Goal: Transaction & Acquisition: Book appointment/travel/reservation

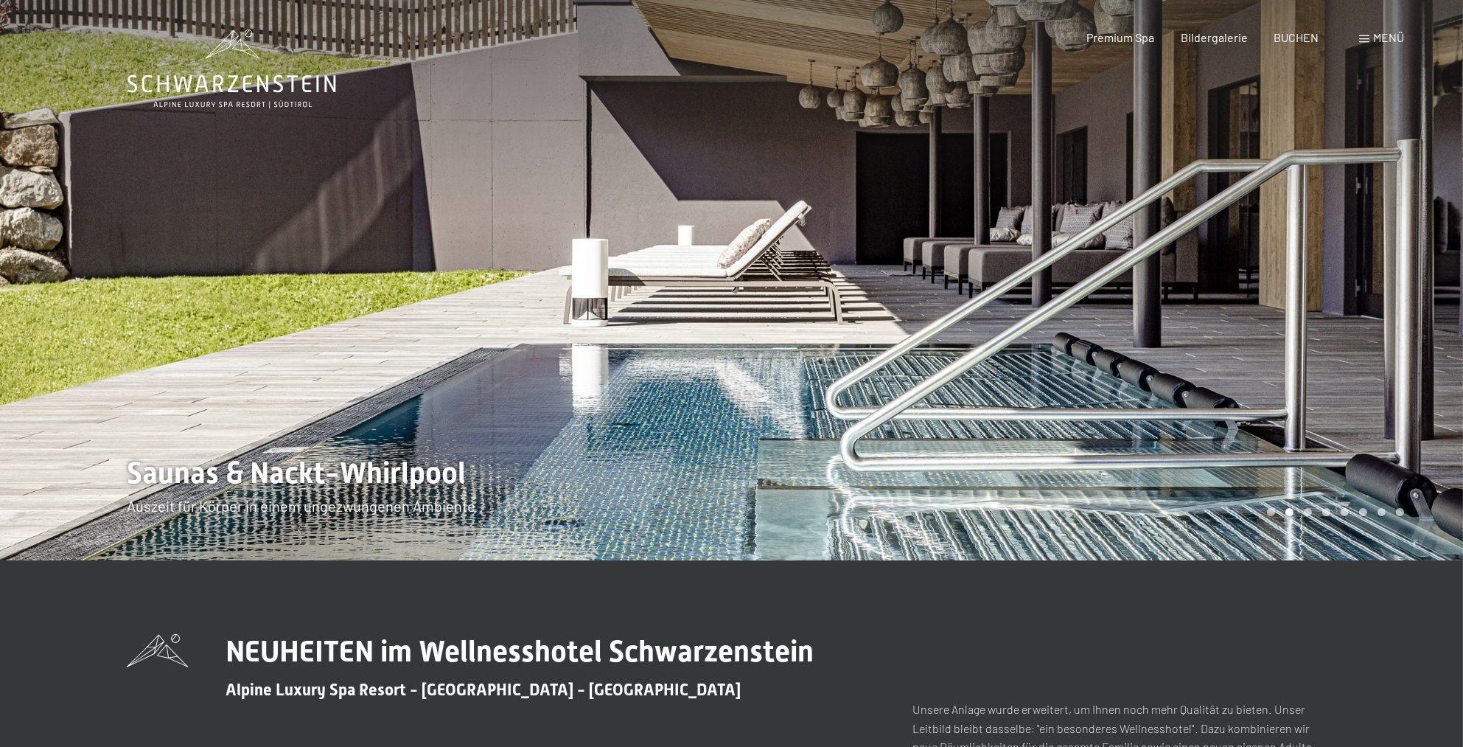
click at [1316, 335] on div at bounding box center [1098, 280] width 732 height 560
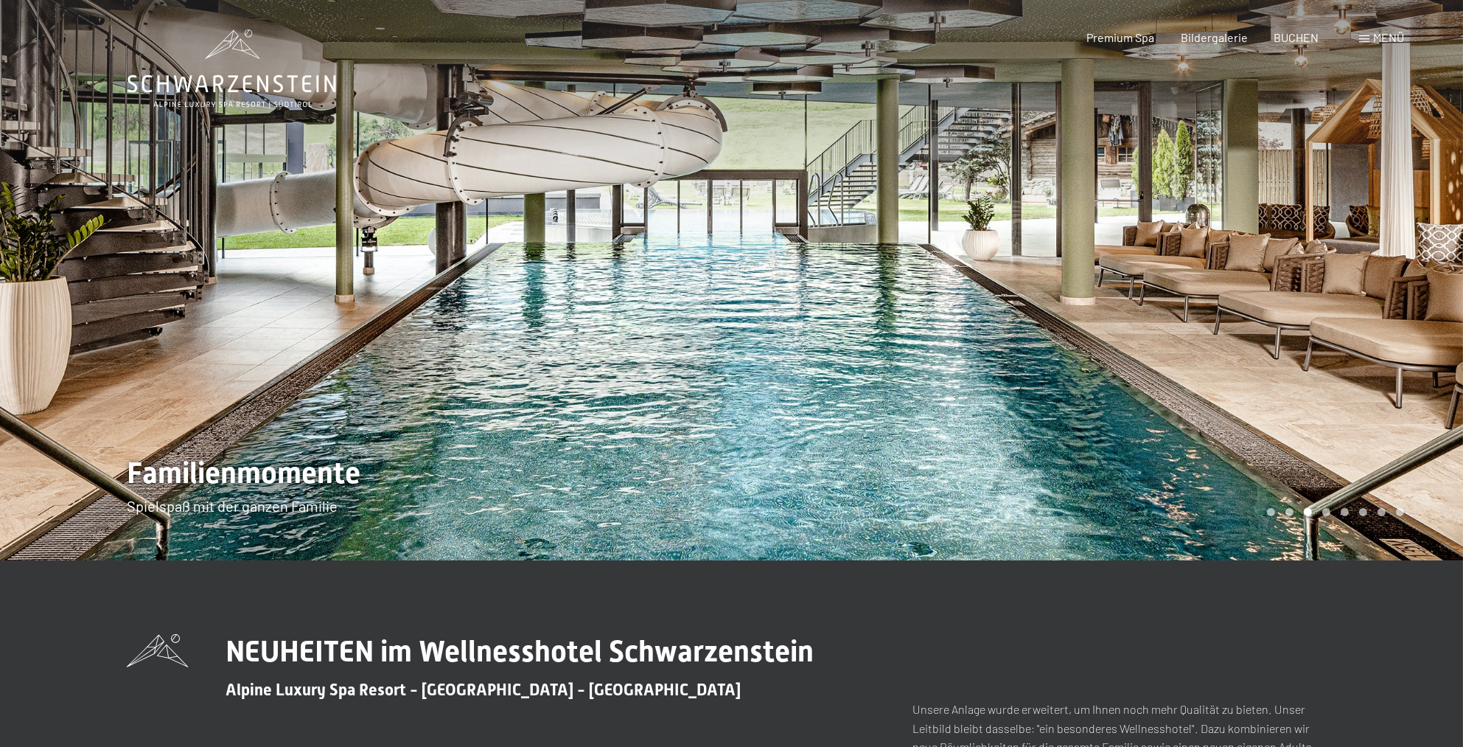
click at [1314, 344] on div at bounding box center [1098, 280] width 732 height 560
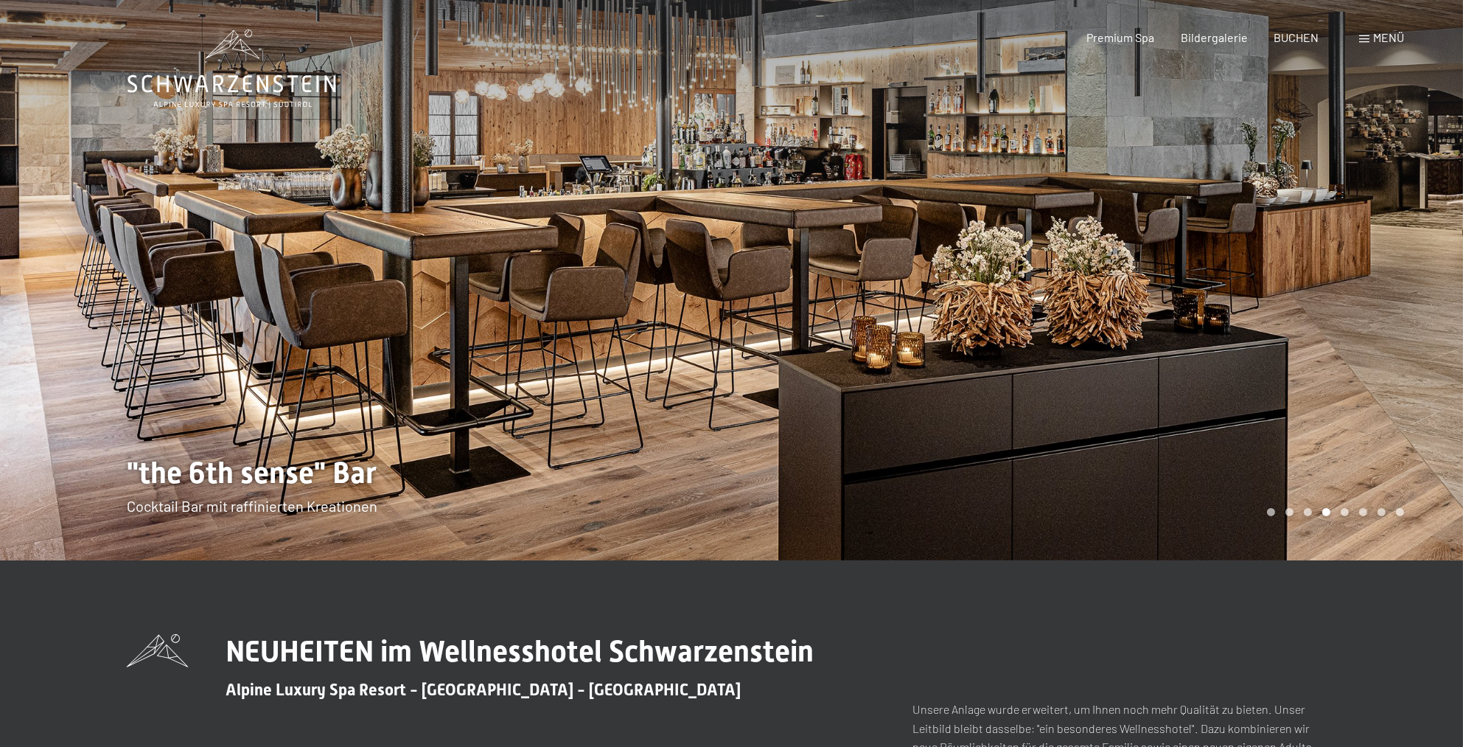
click at [1319, 347] on div at bounding box center [1098, 280] width 732 height 560
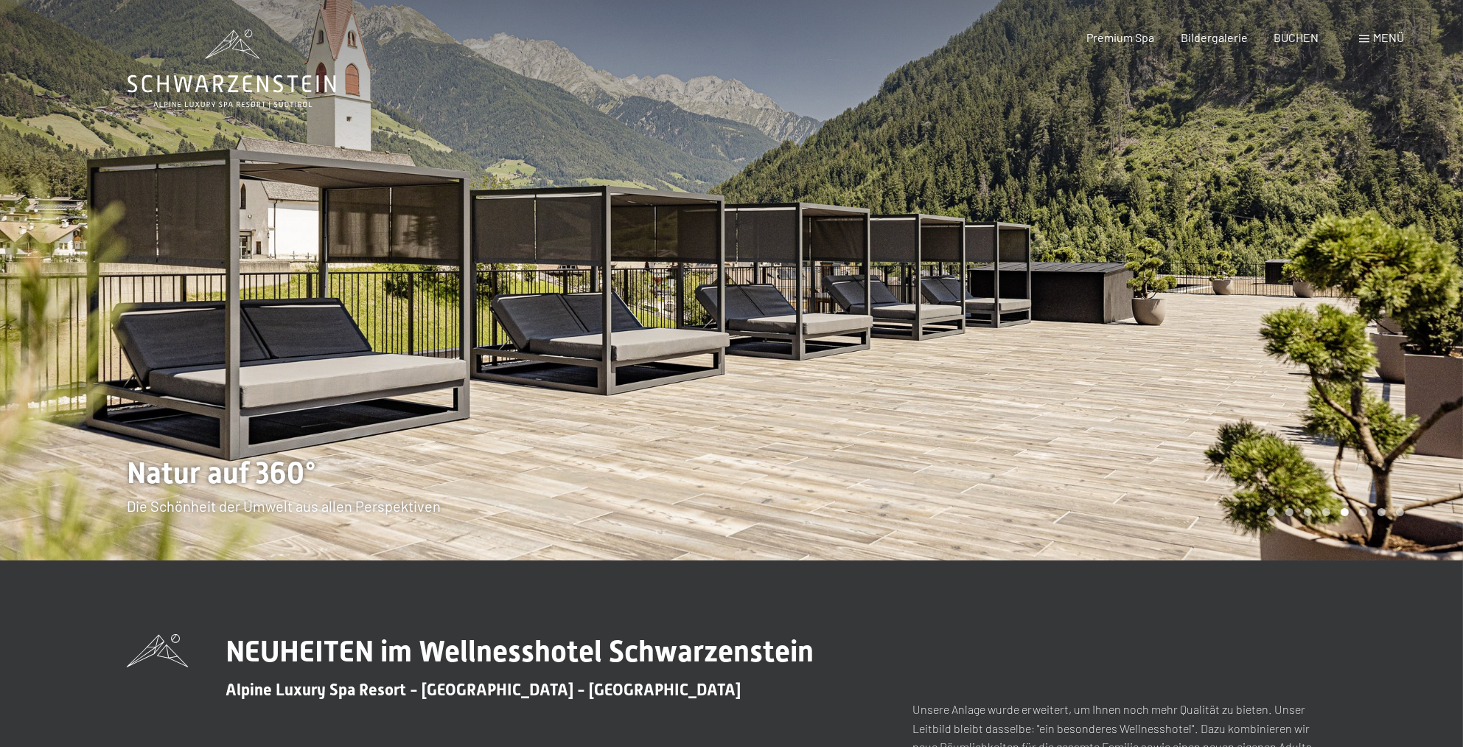
drag, startPoint x: 1322, startPoint y: 357, endPoint x: 1280, endPoint y: 454, distance: 106.0
click at [1286, 434] on div at bounding box center [1098, 280] width 732 height 560
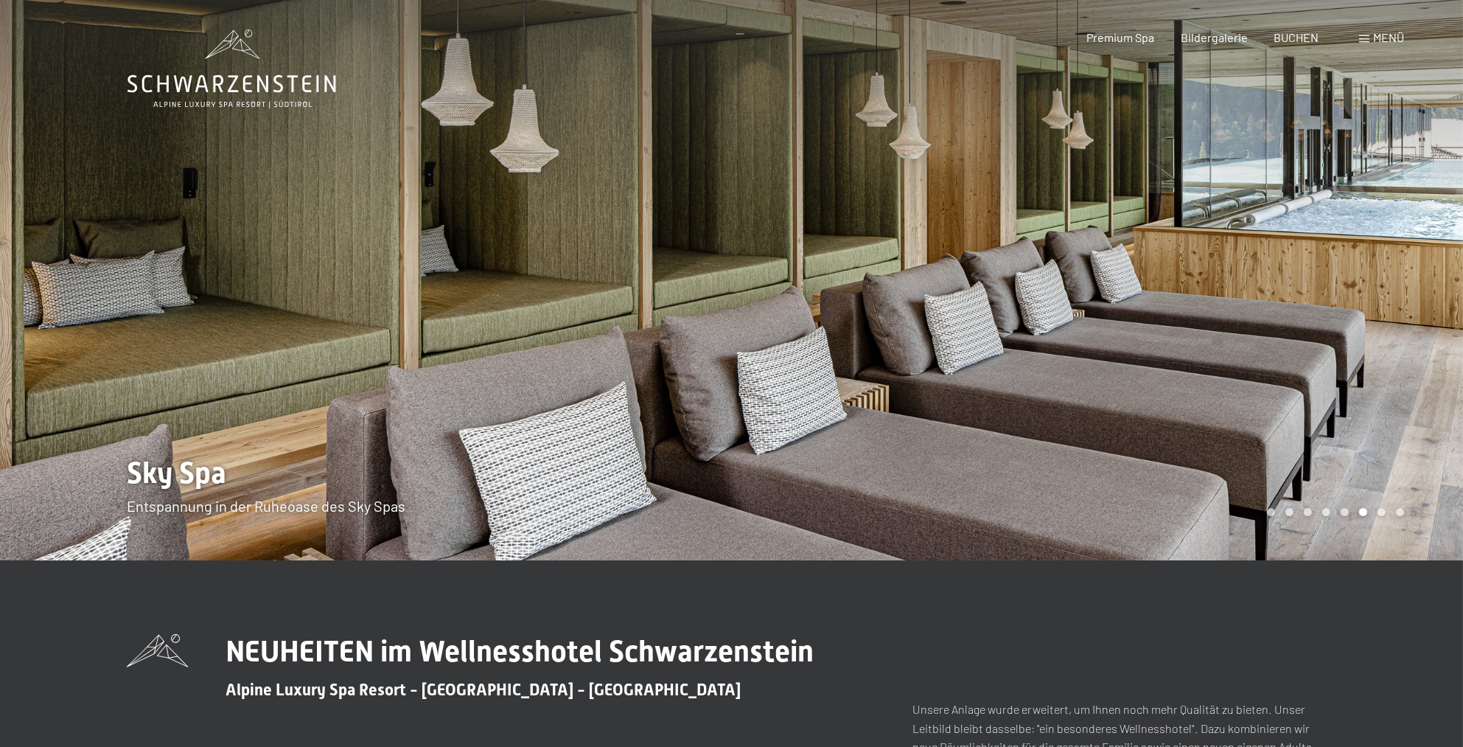
drag, startPoint x: 1218, startPoint y: 406, endPoint x: 1223, endPoint y: 392, distance: 14.7
click at [1223, 392] on div at bounding box center [1098, 280] width 732 height 560
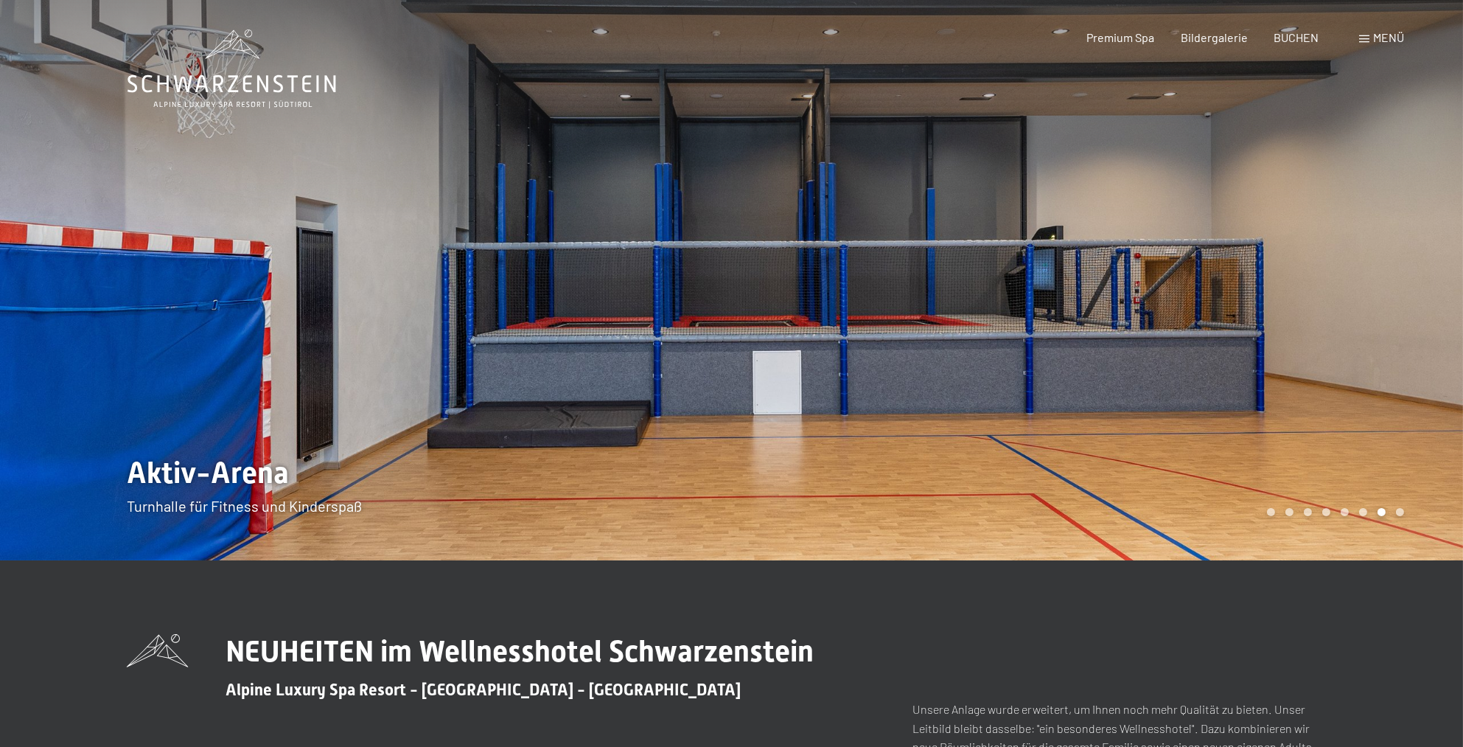
click at [222, 304] on div at bounding box center [366, 280] width 732 height 560
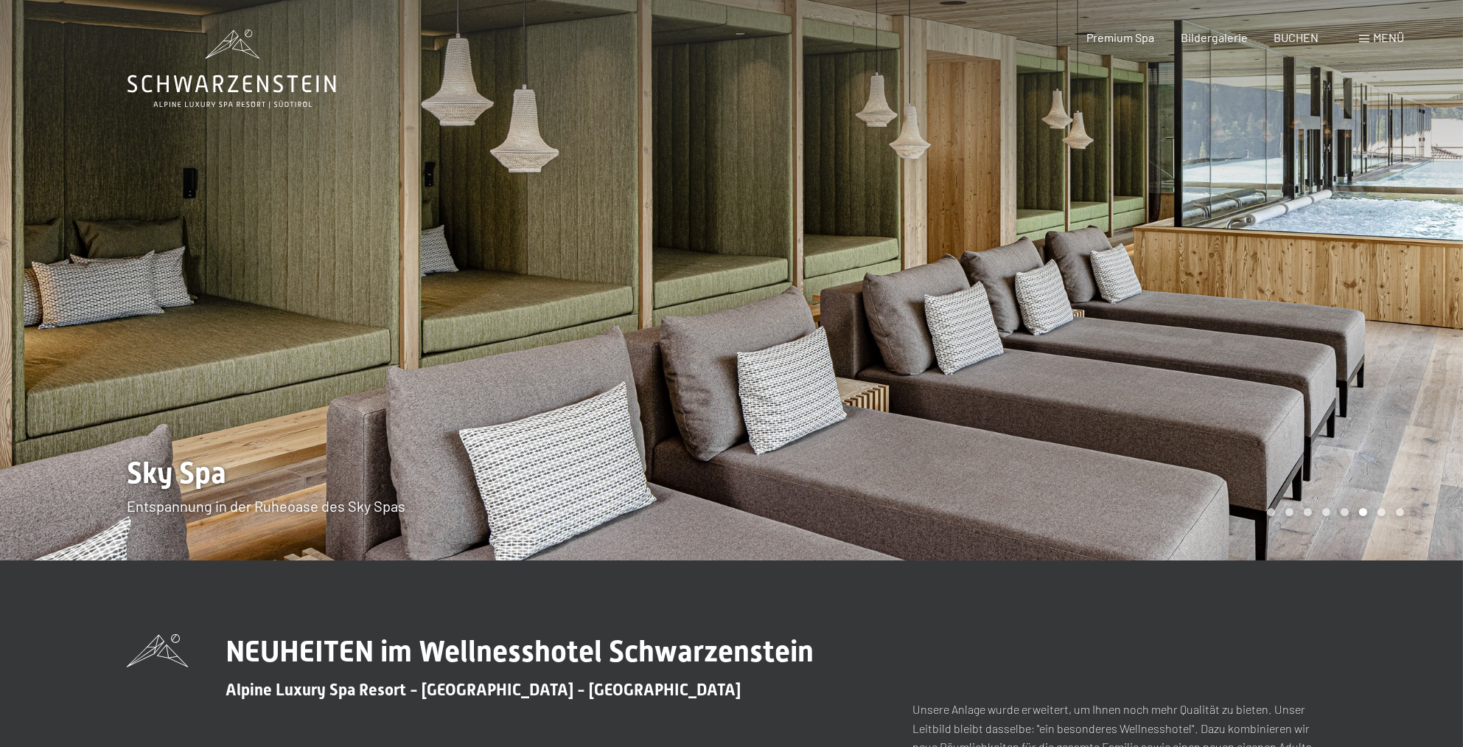
click at [1143, 224] on div at bounding box center [1098, 280] width 732 height 560
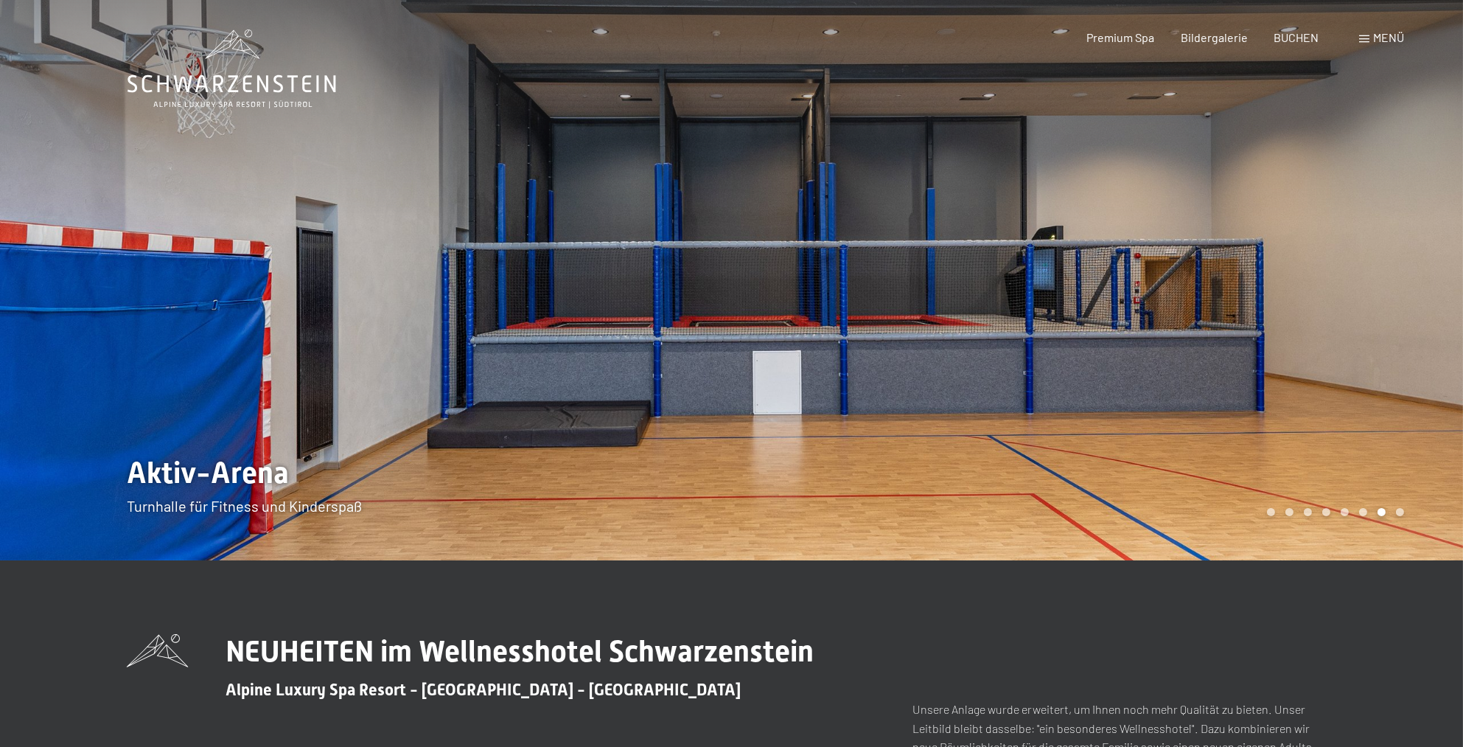
drag, startPoint x: 1142, startPoint y: 223, endPoint x: 1136, endPoint y: 217, distance: 8.3
click at [1137, 217] on div at bounding box center [1098, 280] width 732 height 560
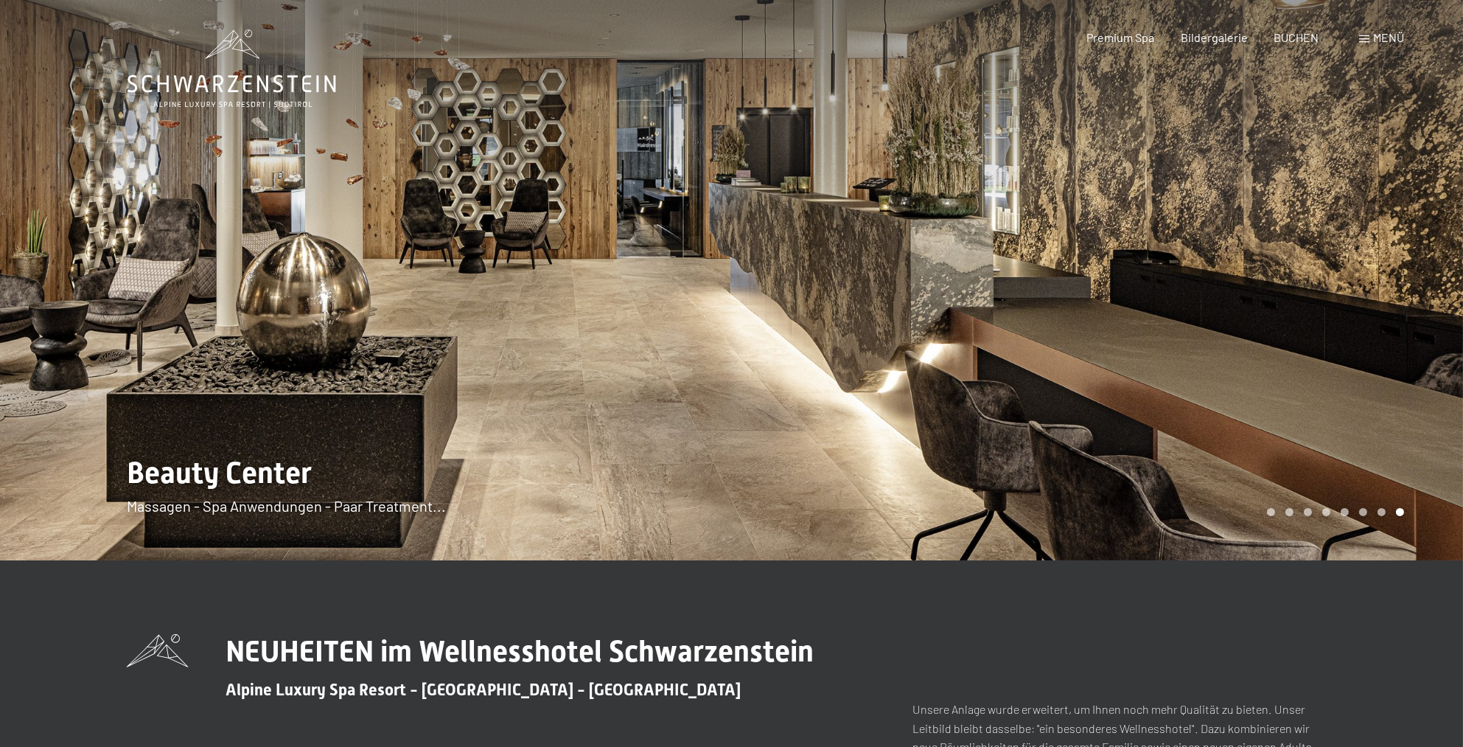
click at [1153, 374] on div at bounding box center [1098, 280] width 732 height 560
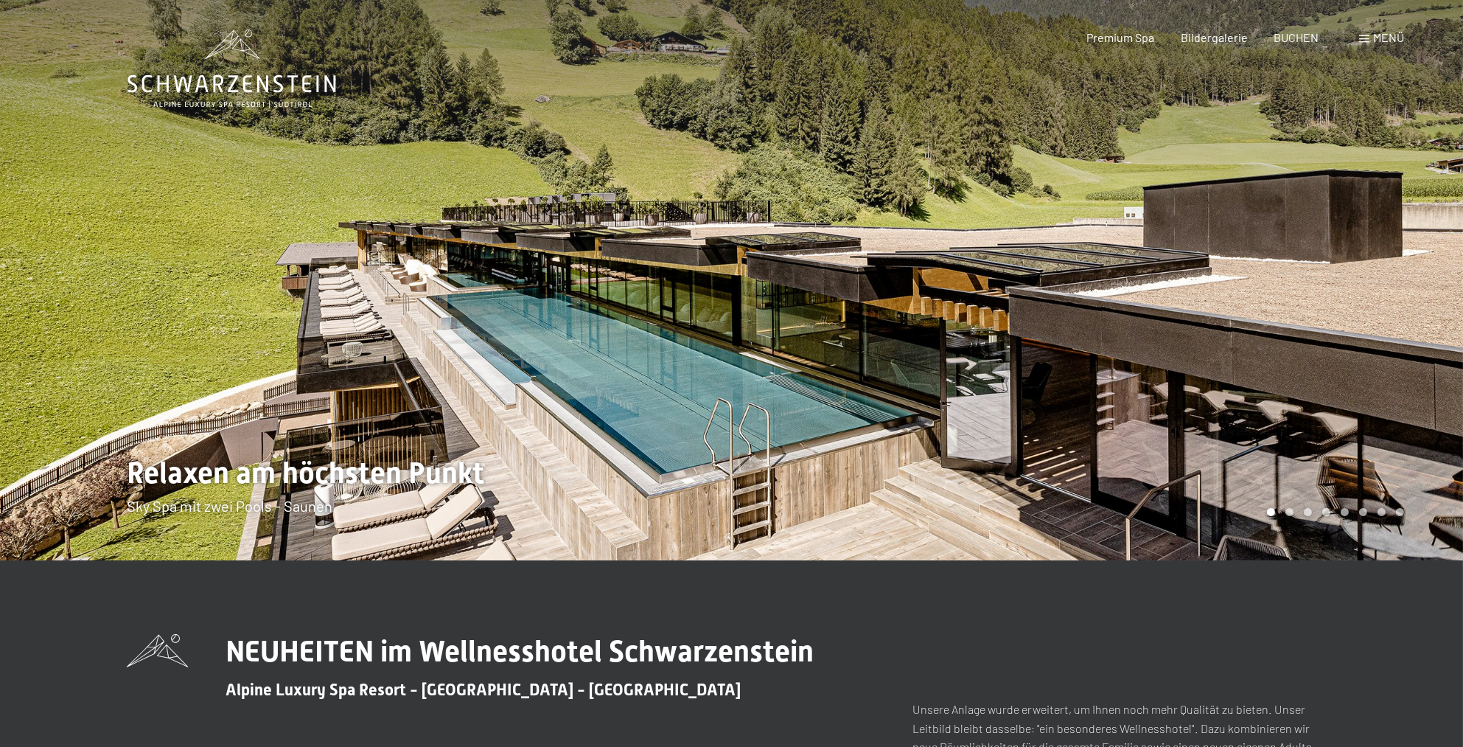
click at [1149, 306] on div at bounding box center [1098, 280] width 732 height 560
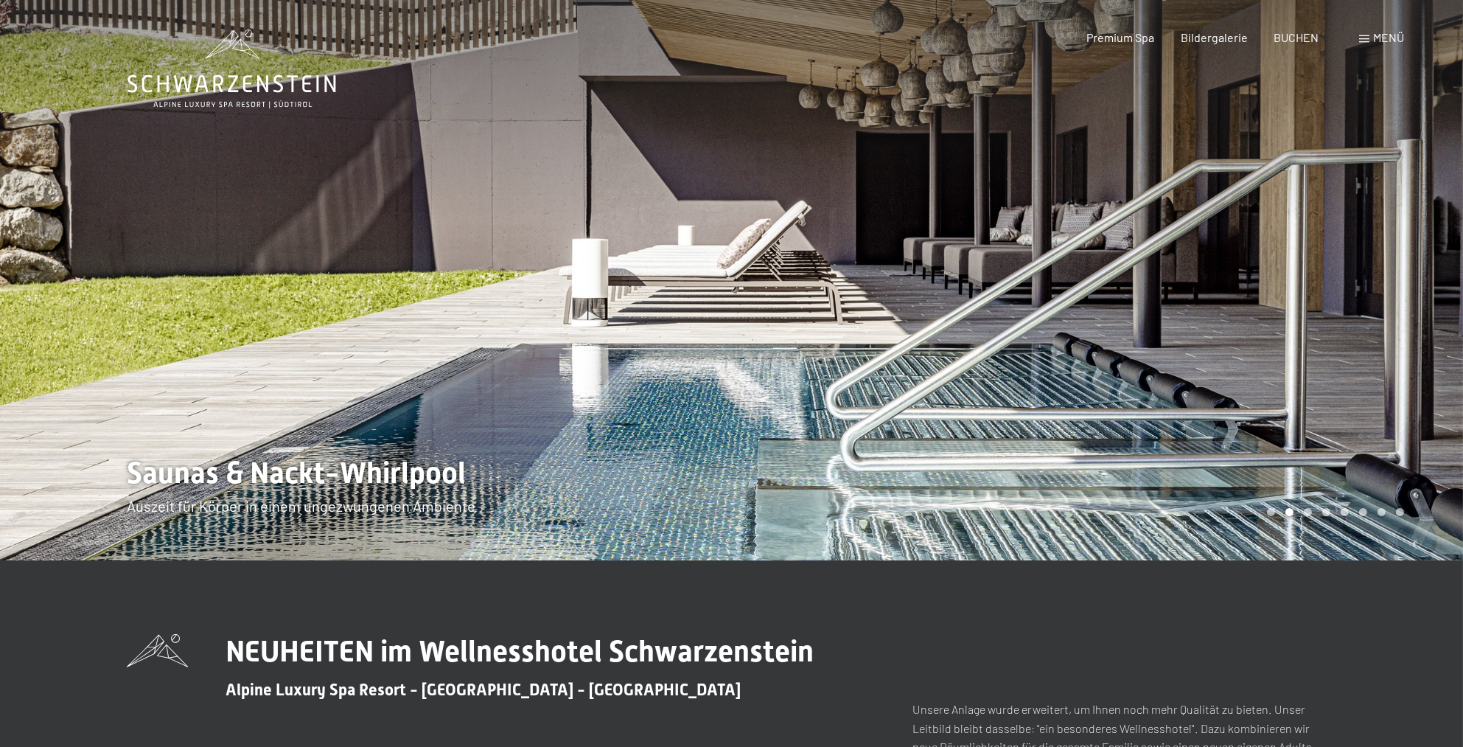
click at [1152, 301] on div at bounding box center [1098, 280] width 732 height 560
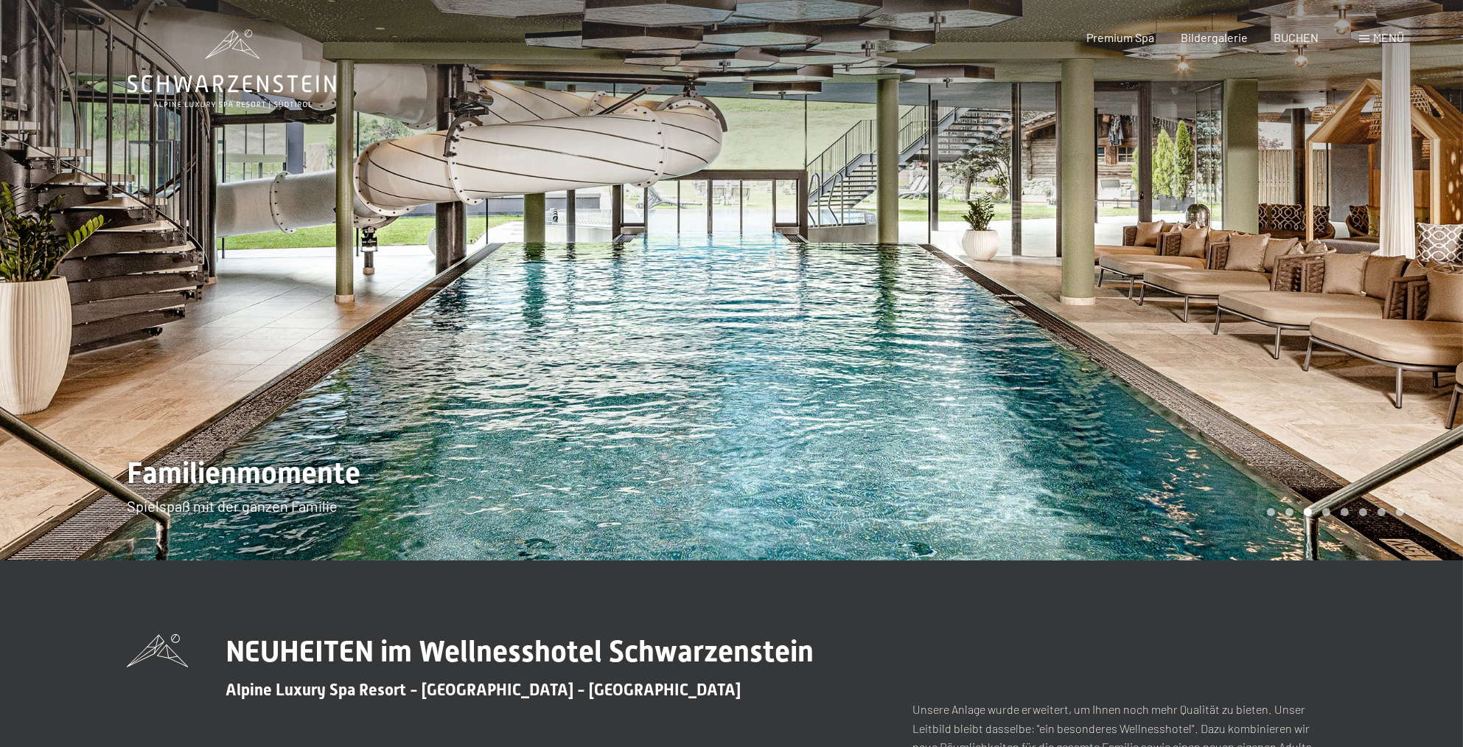
drag, startPoint x: 1152, startPoint y: 303, endPoint x: 1152, endPoint y: 315, distance: 12.5
click at [1152, 304] on div at bounding box center [1098, 280] width 732 height 560
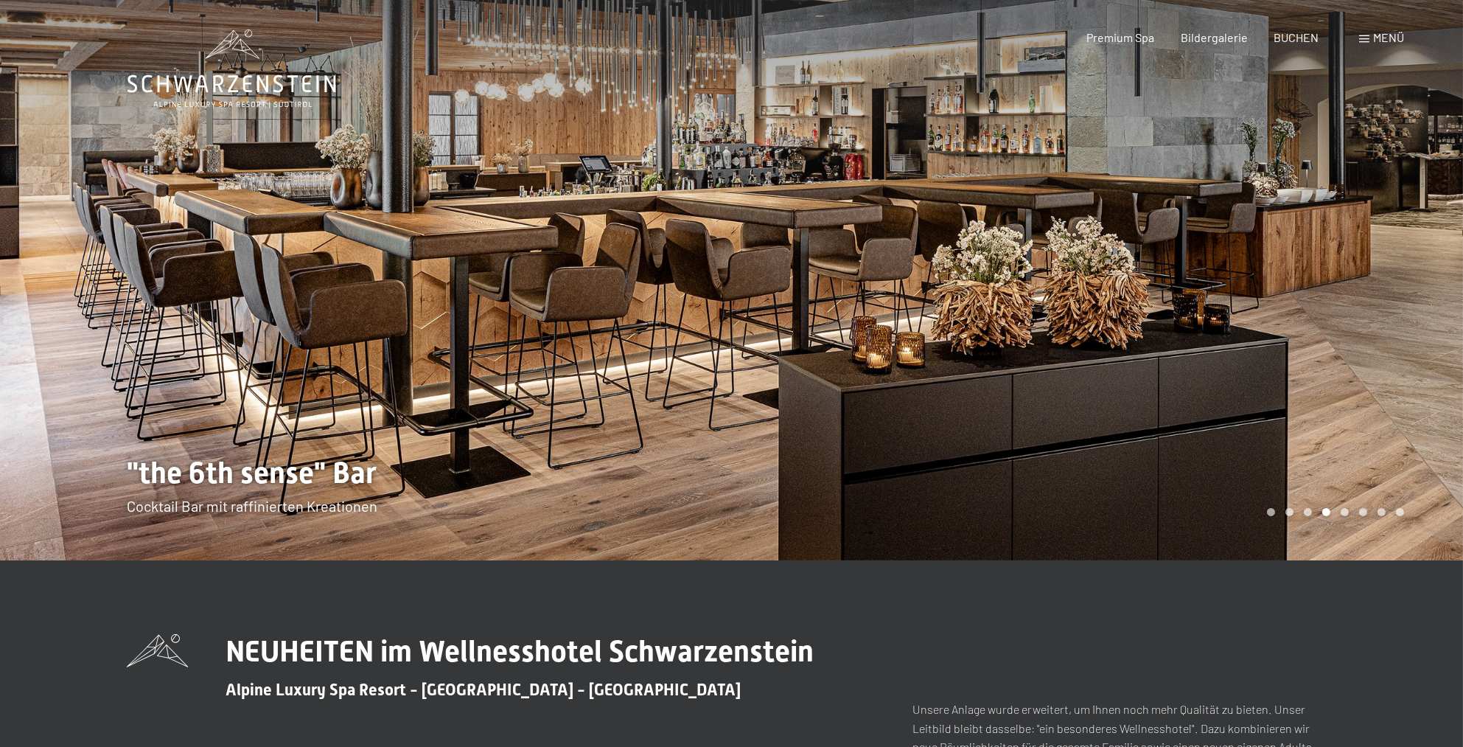
click at [1152, 318] on div at bounding box center [1098, 280] width 732 height 560
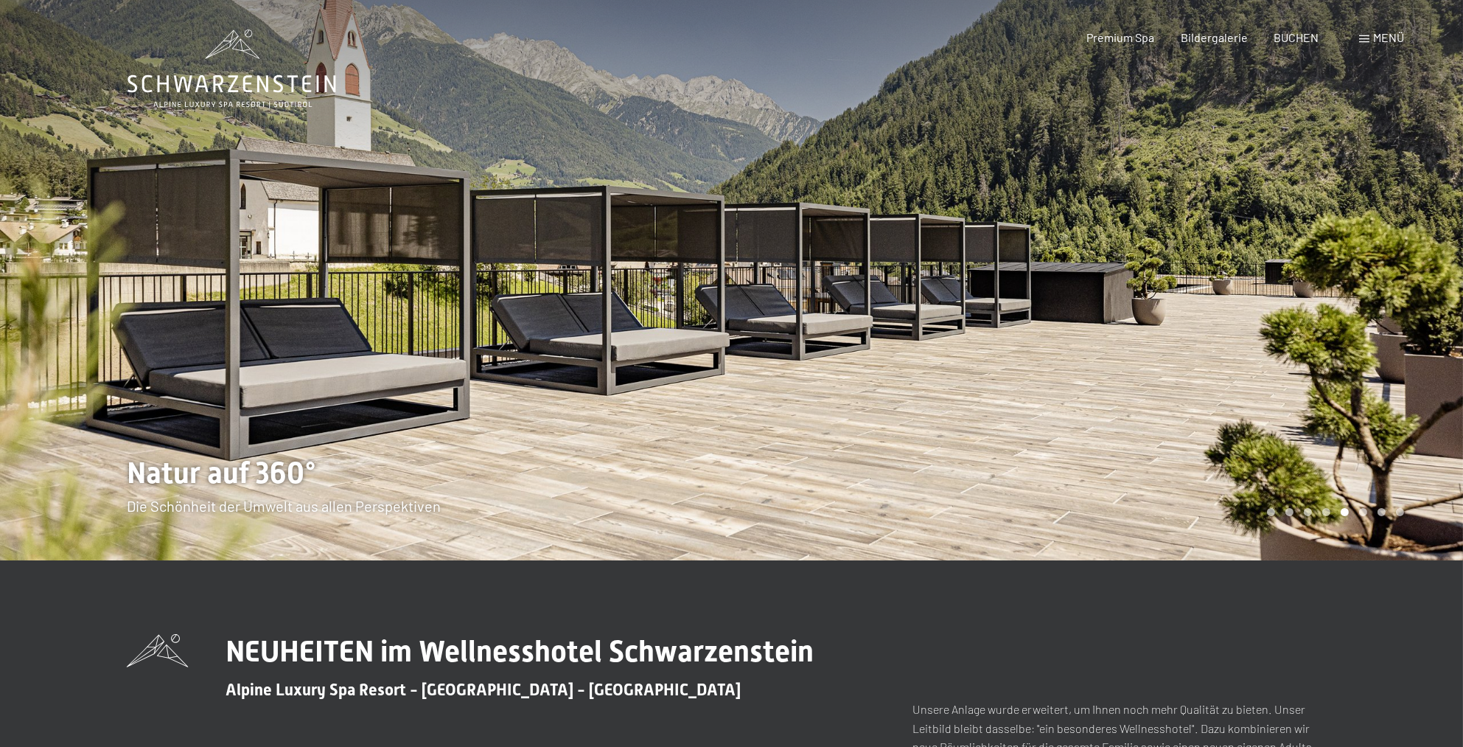
drag, startPoint x: 1157, startPoint y: 310, endPoint x: 1166, endPoint y: 306, distance: 10.3
click at [1160, 309] on div at bounding box center [1098, 280] width 732 height 560
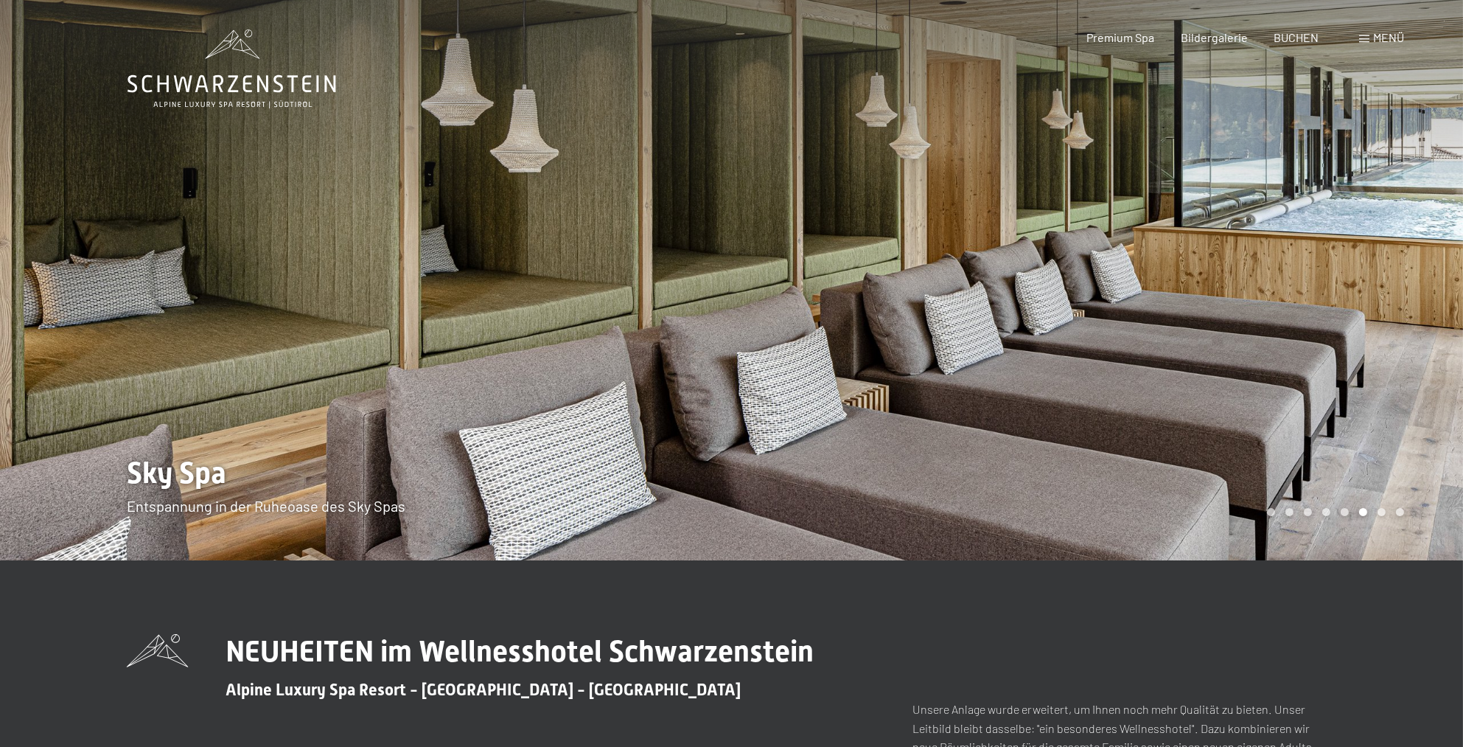
click at [1165, 301] on div at bounding box center [1098, 280] width 732 height 560
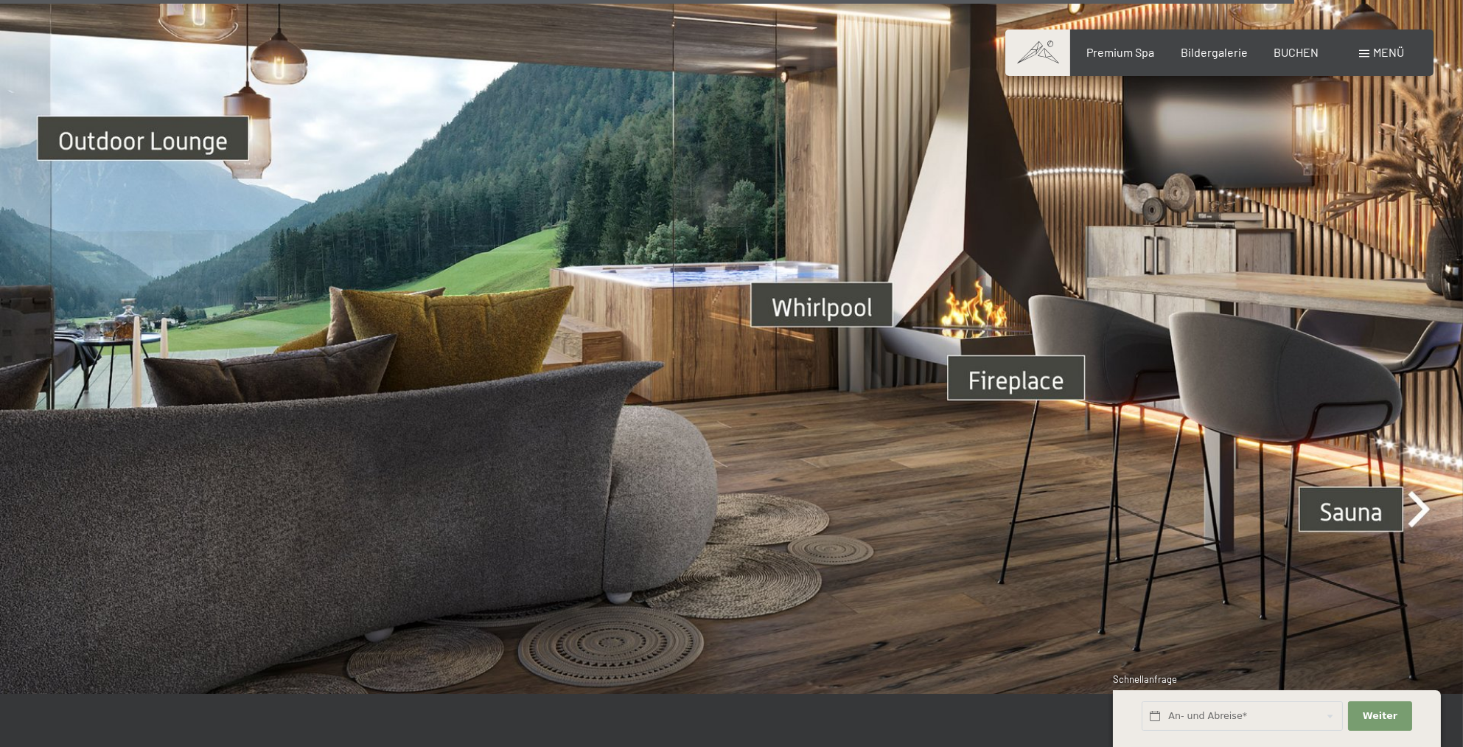
scroll to position [5287, 0]
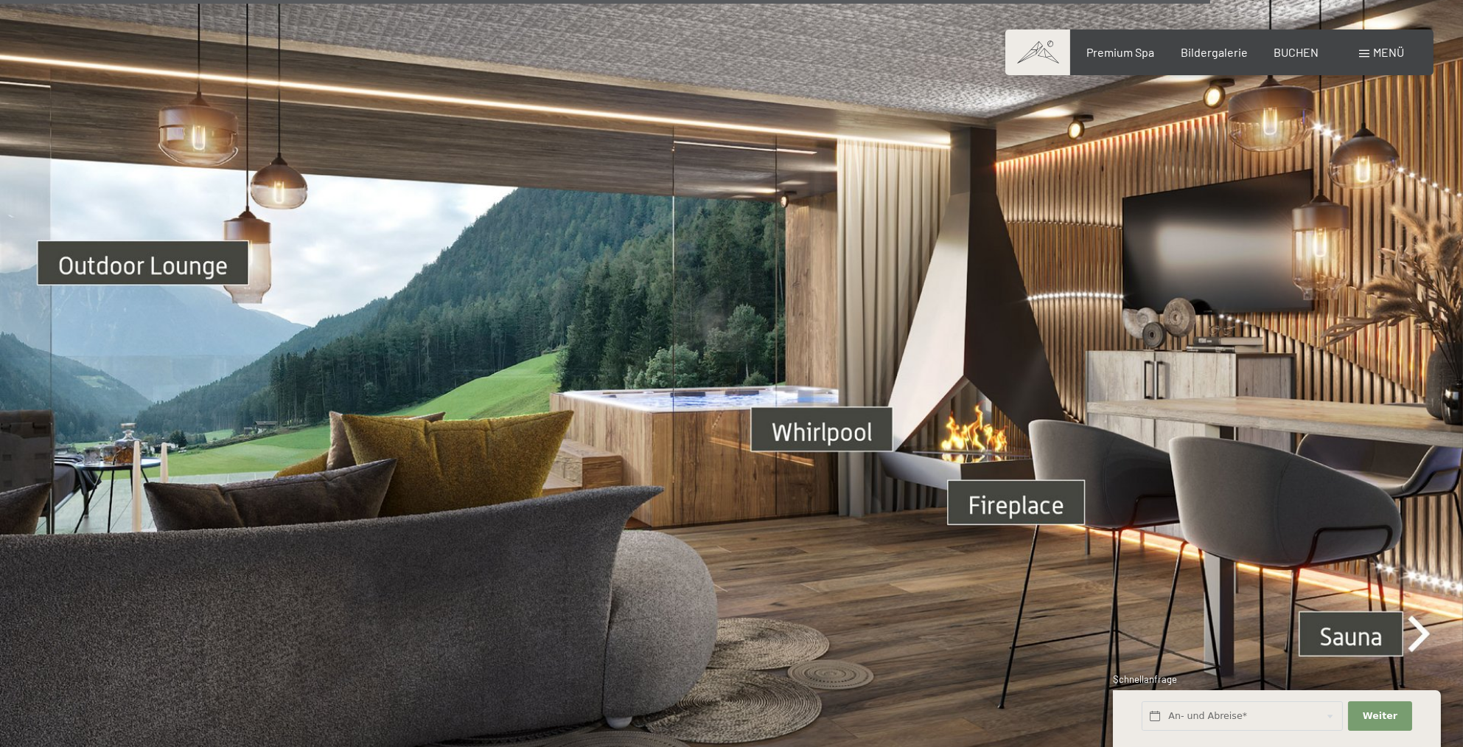
click at [1369, 44] on div "Menü" at bounding box center [1381, 52] width 45 height 16
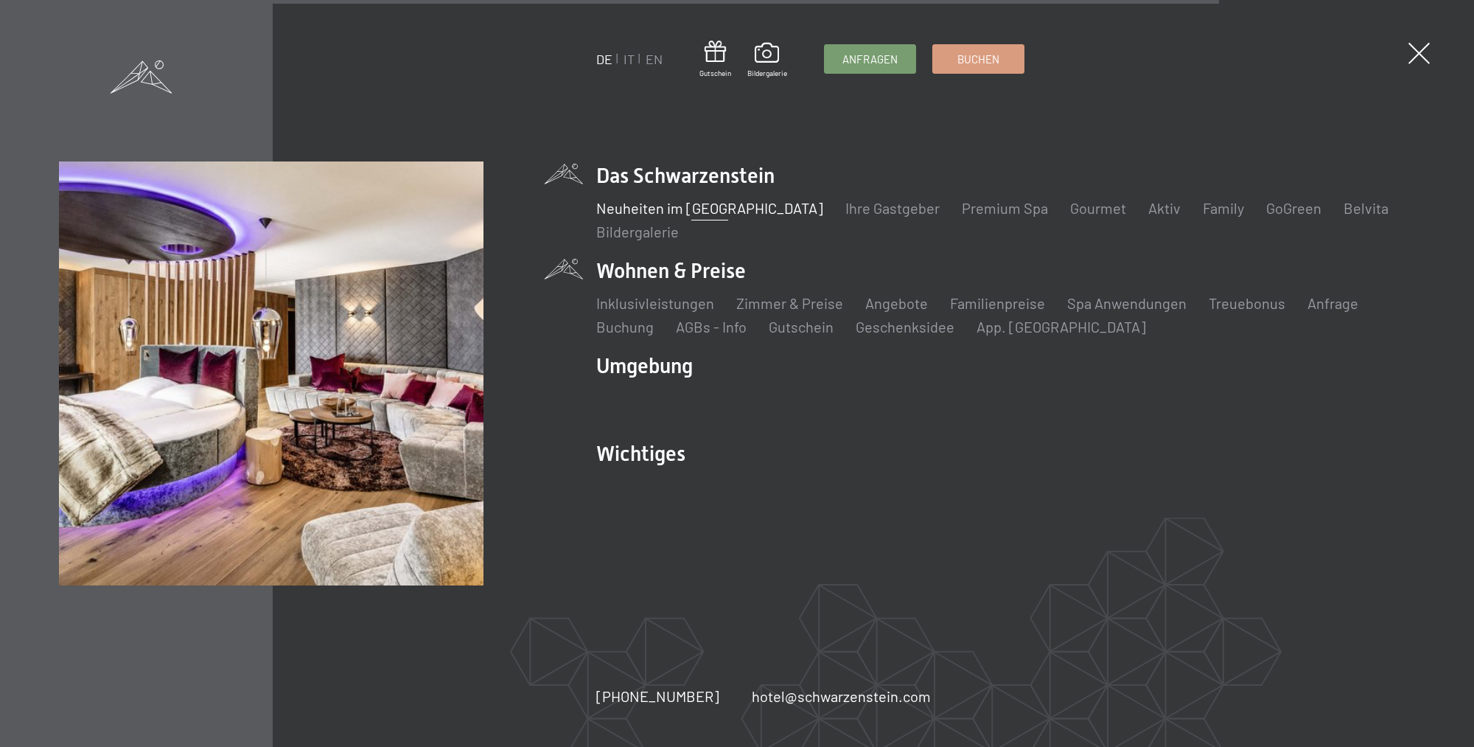
click at [652, 279] on li "Wohnen & Preise Inklusivleistungen Zimmer & Preise Liste Angebote Liste Familie…" at bounding box center [1005, 297] width 819 height 80
click at [685, 272] on li "Wohnen & Preise Inklusivleistungen Zimmer & Preise Liste Angebote Liste Familie…" at bounding box center [1005, 297] width 819 height 80
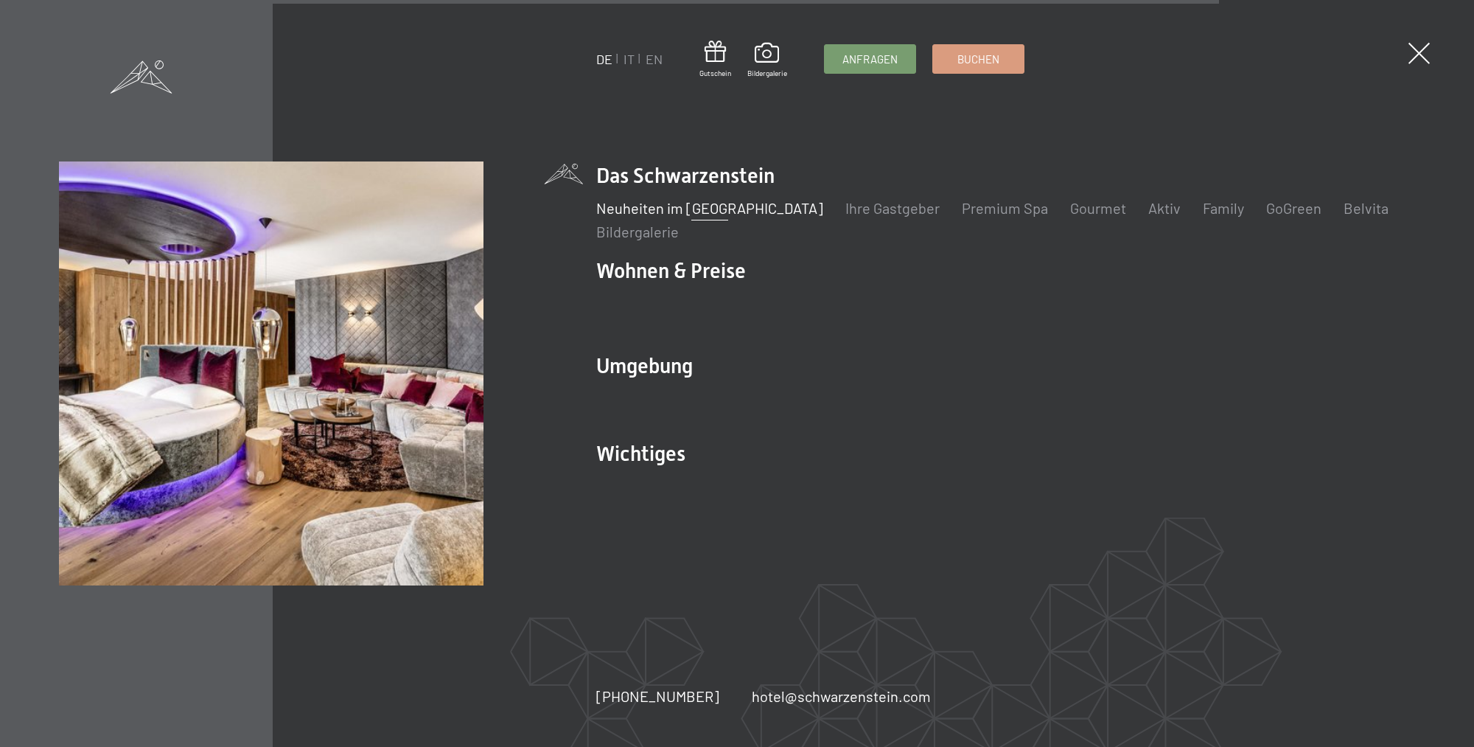
click at [397, 350] on img at bounding box center [271, 373] width 425 height 425
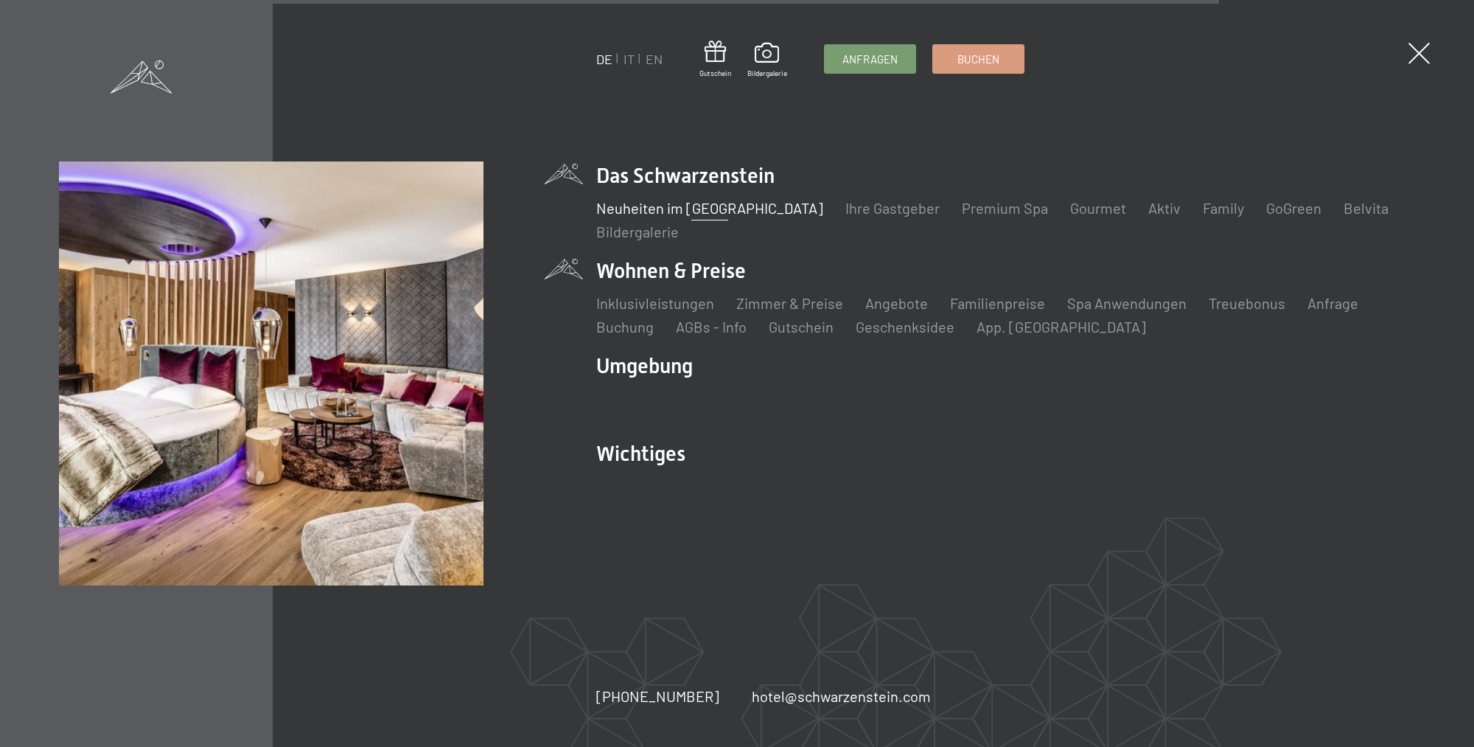
click at [682, 281] on li "Wohnen & Preise Inklusivleistungen Zimmer & Preise Liste Angebote Liste Familie…" at bounding box center [1005, 297] width 819 height 80
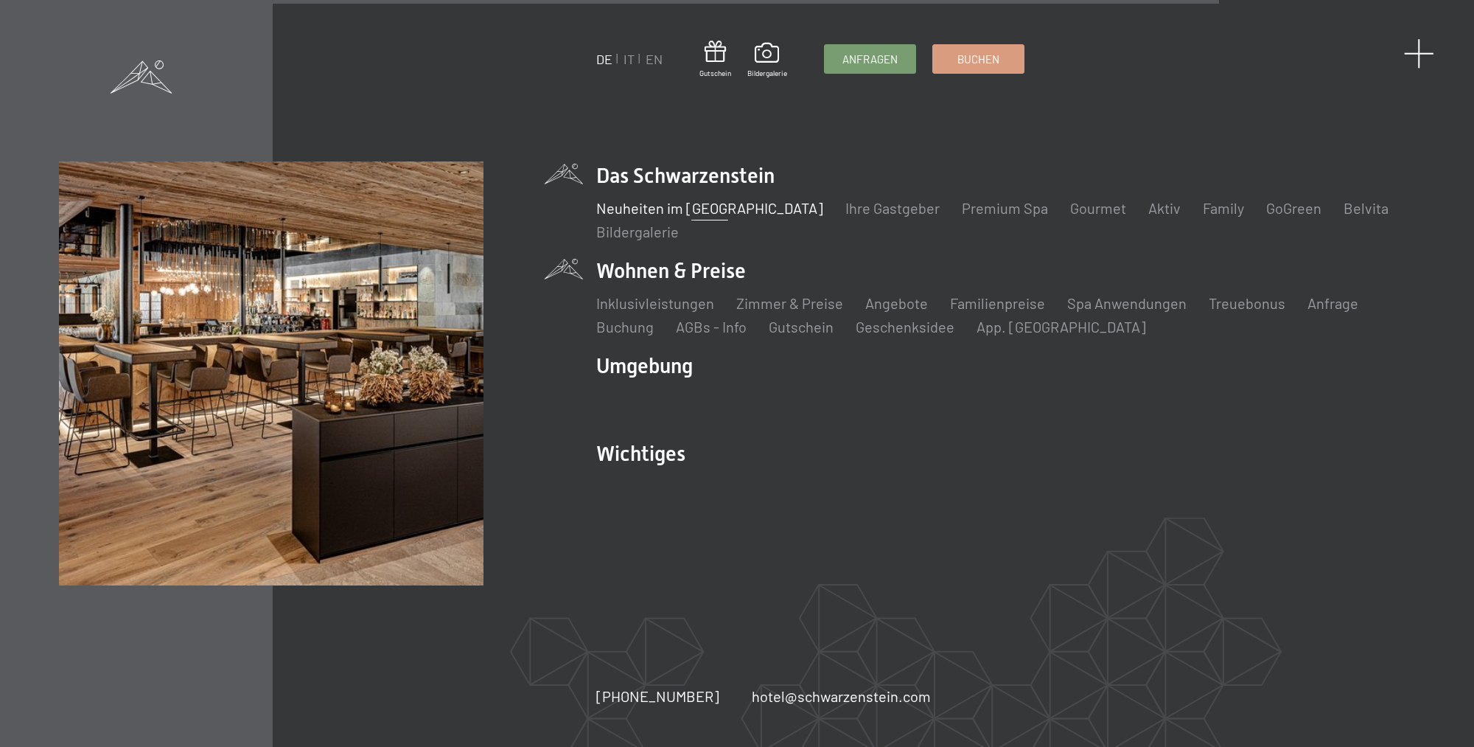
click at [1414, 55] on span at bounding box center [1419, 53] width 30 height 30
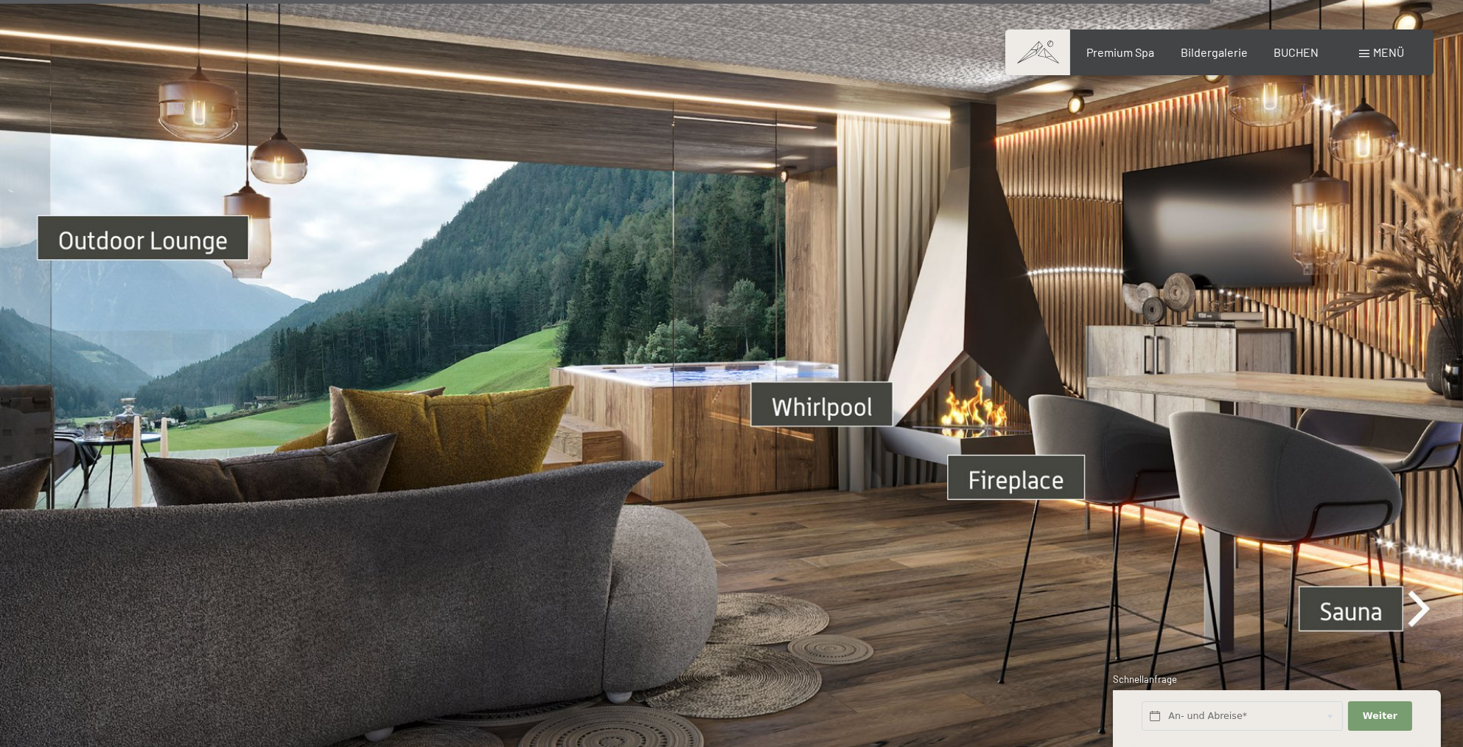
click at [1383, 48] on span "Menü" at bounding box center [1388, 52] width 31 height 14
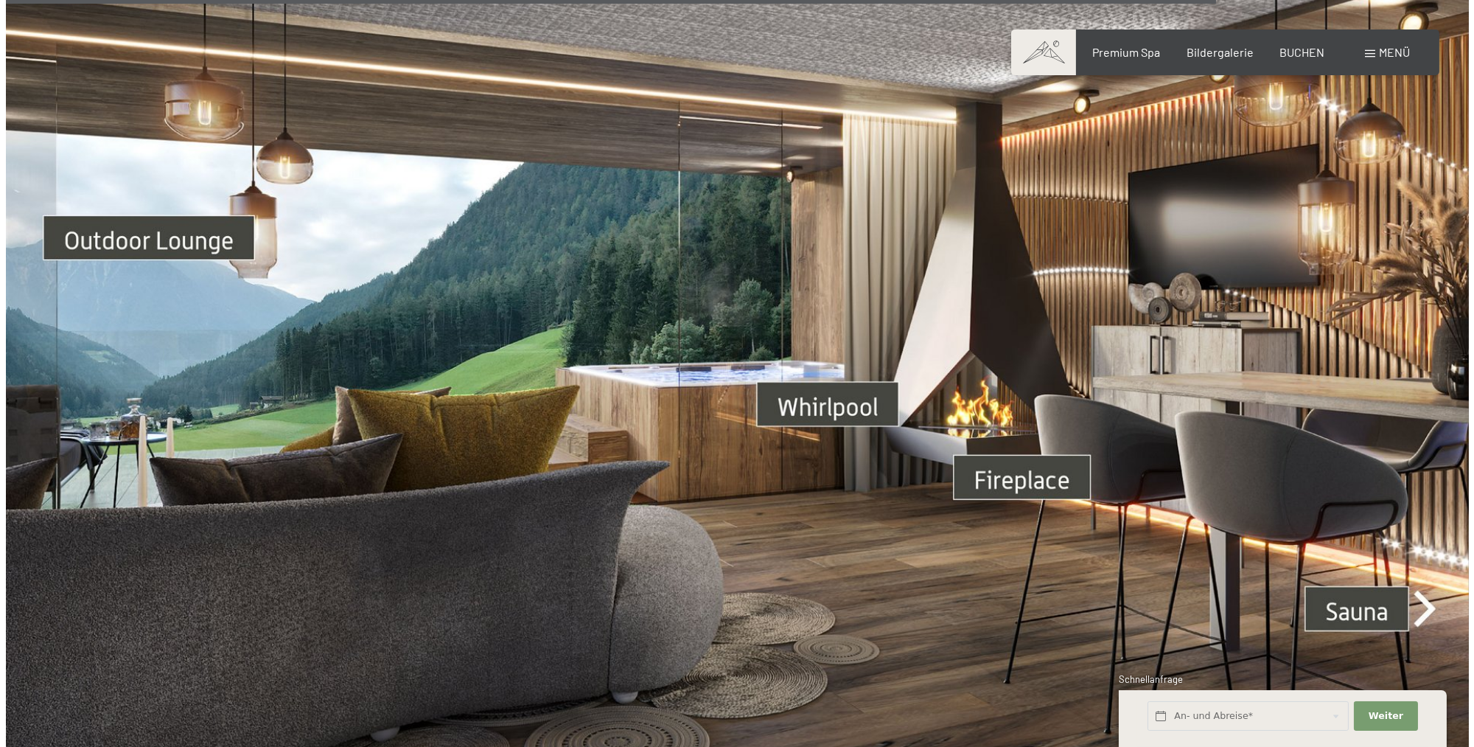
scroll to position [5337, 0]
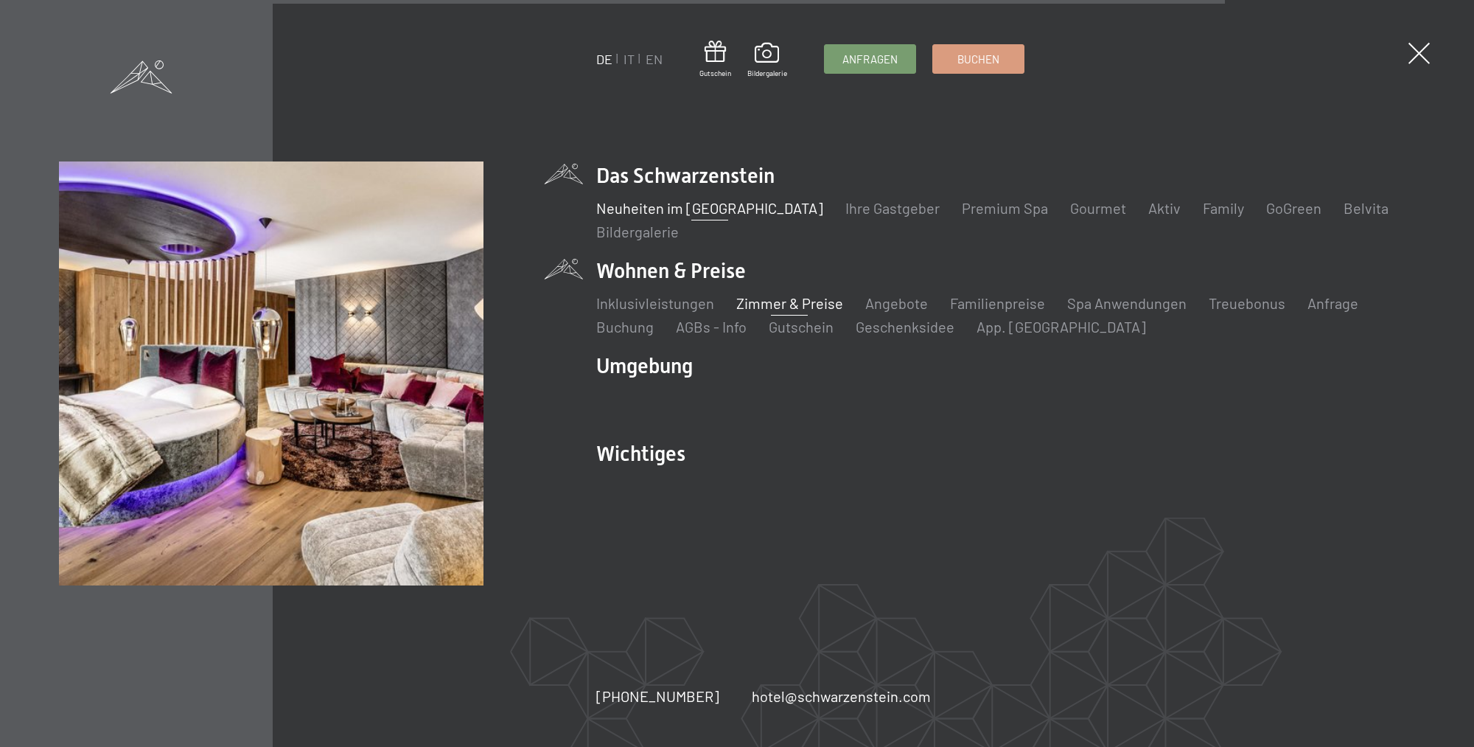
click at [800, 302] on link "Zimmer & Preise" at bounding box center [789, 303] width 107 height 18
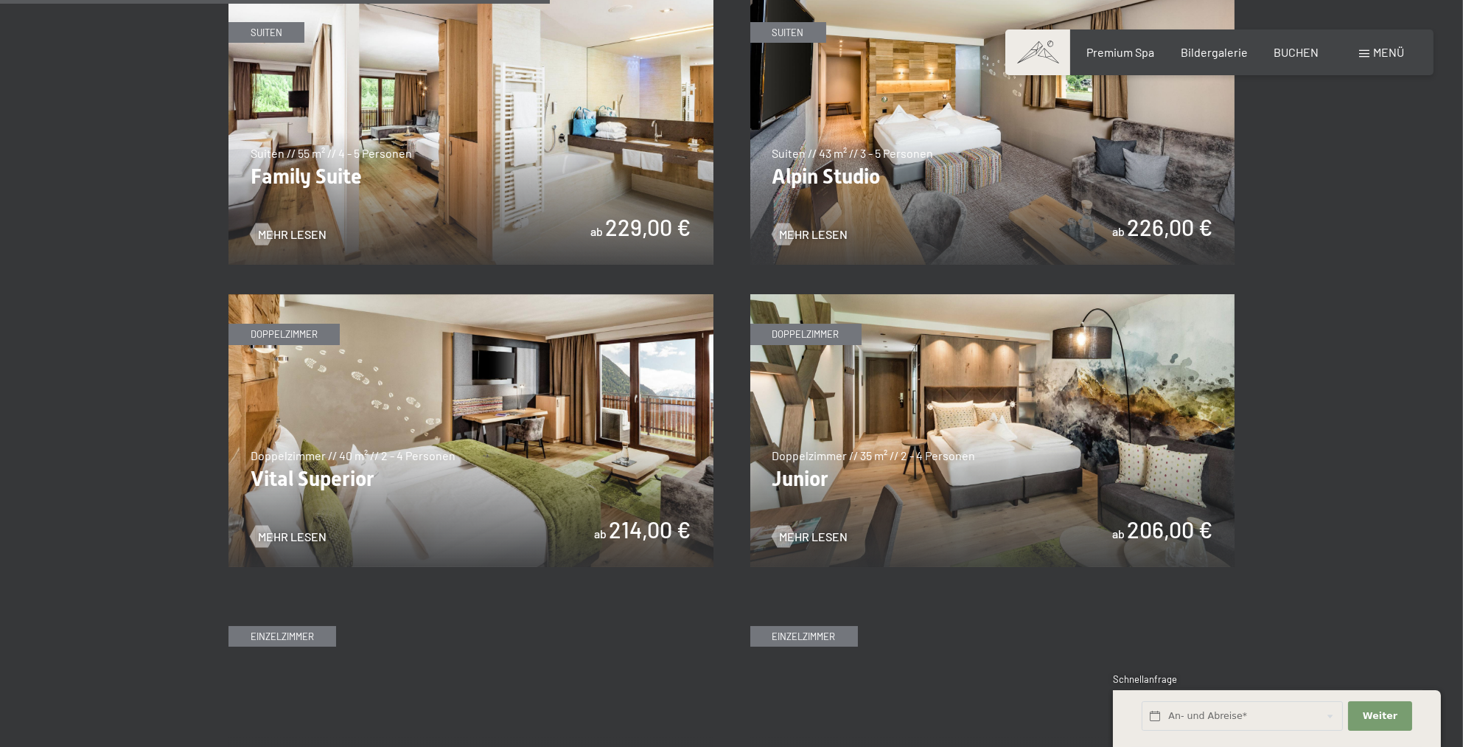
scroll to position [1917, 0]
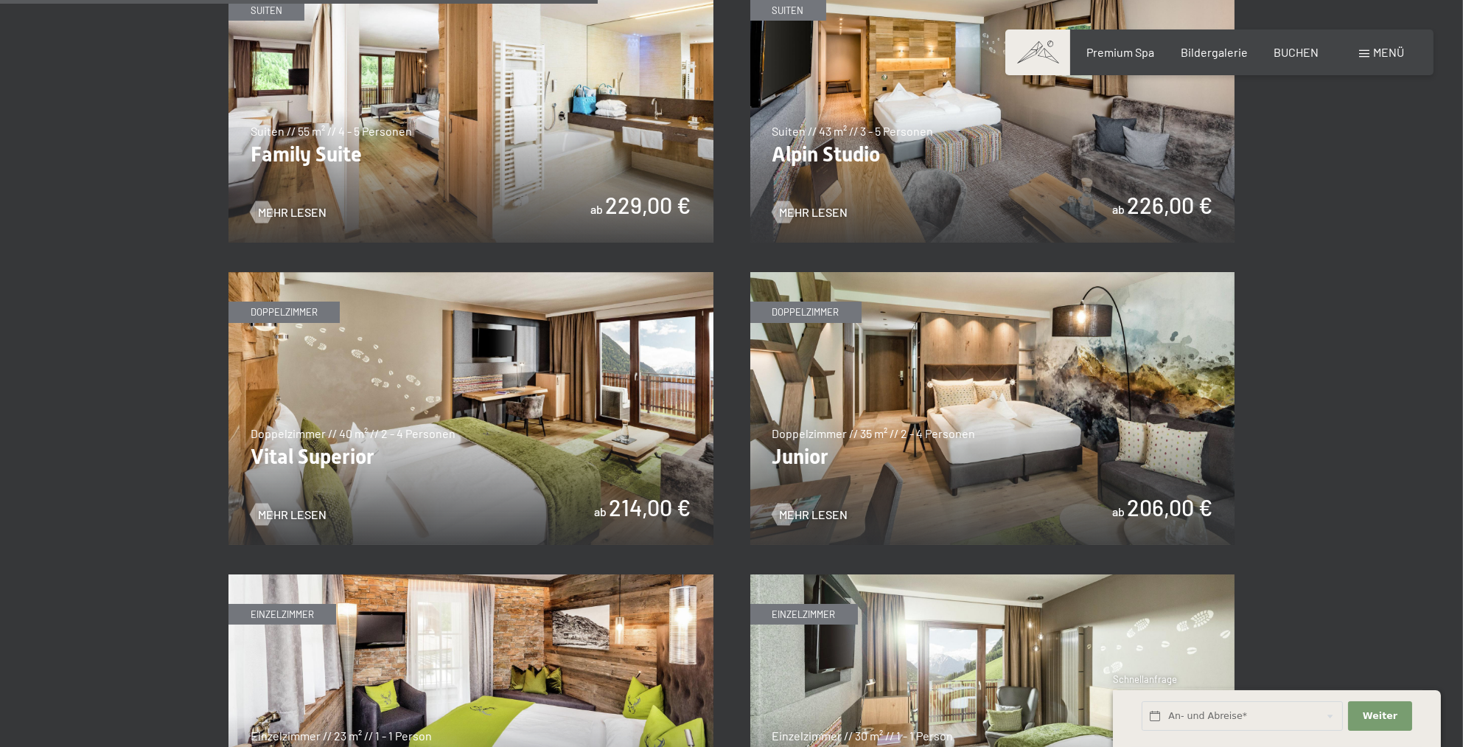
click at [929, 403] on img at bounding box center [992, 408] width 485 height 273
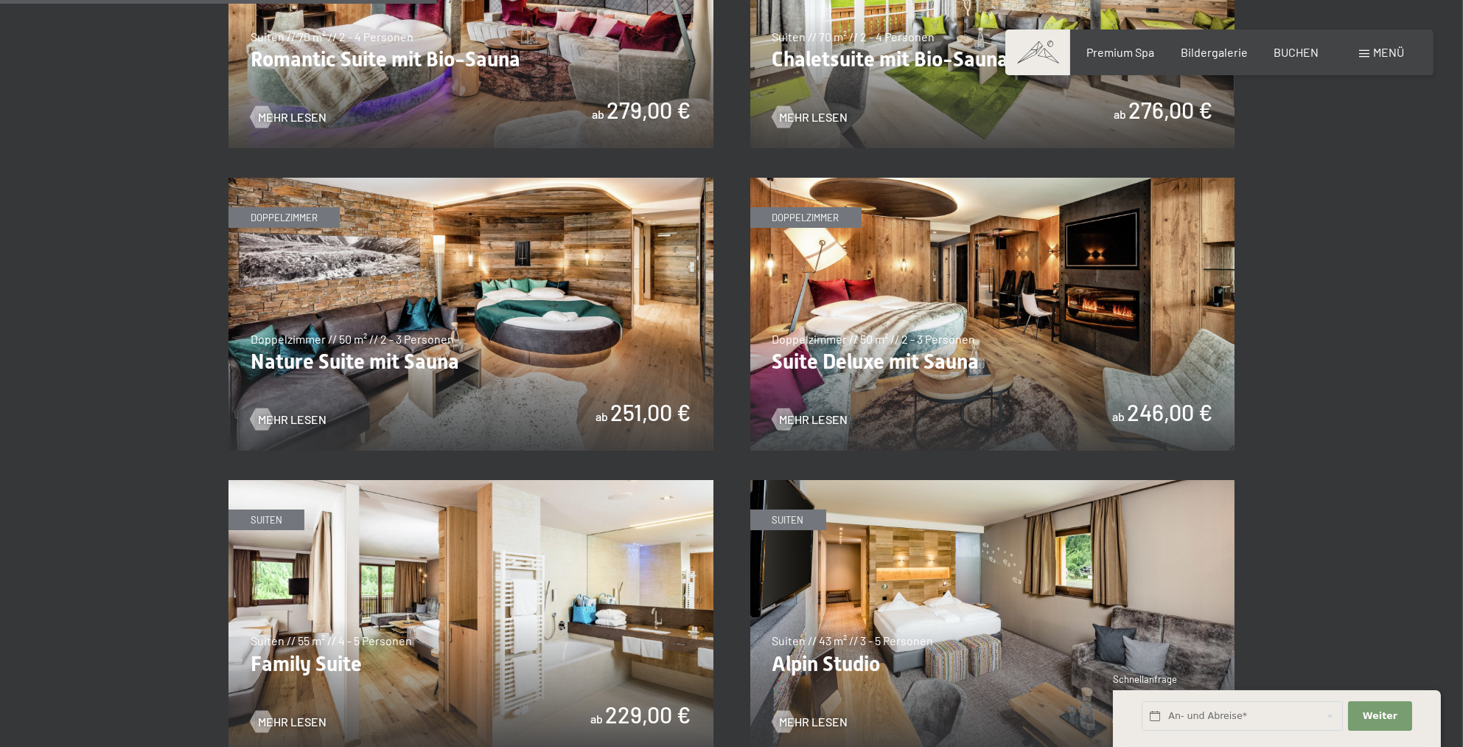
scroll to position [1401, 0]
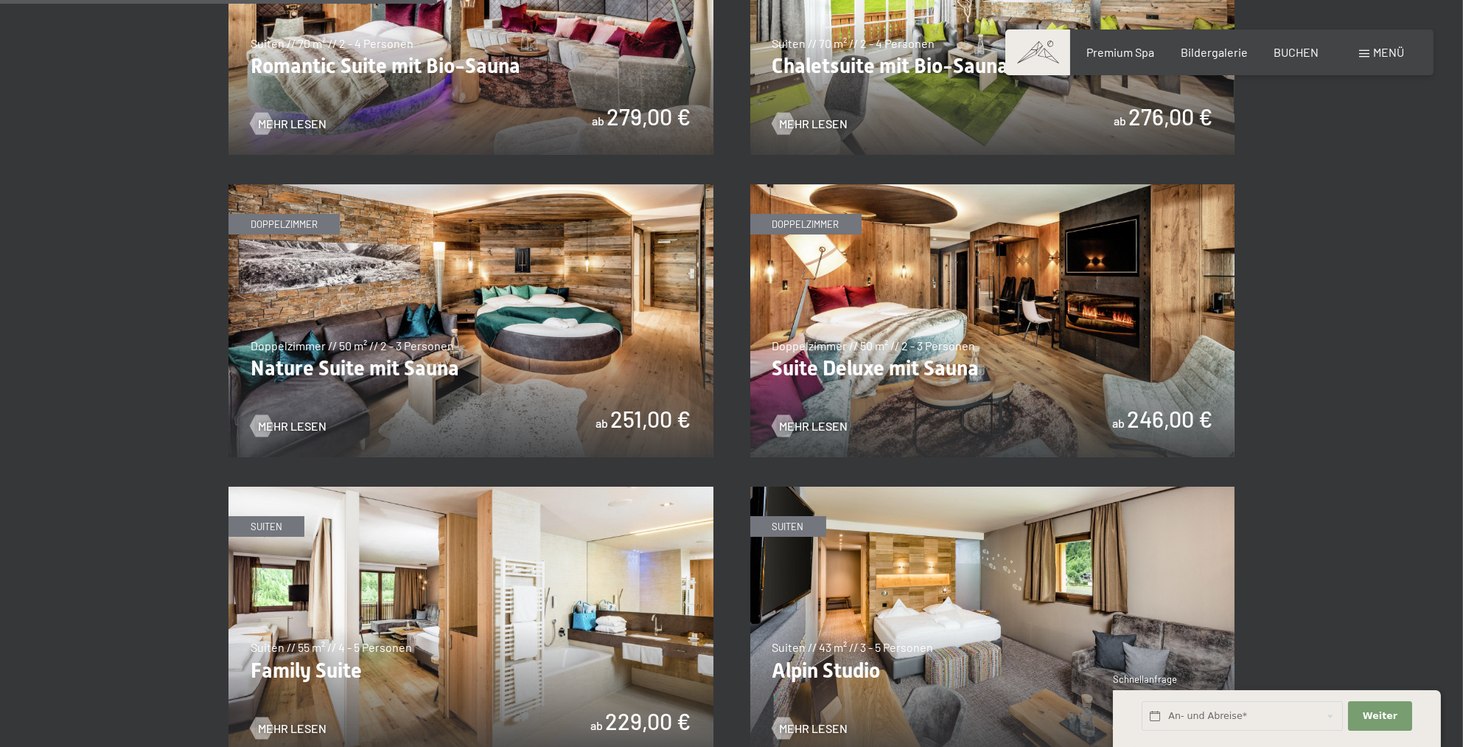
drag, startPoint x: 951, startPoint y: 562, endPoint x: 966, endPoint y: 550, distance: 19.9
click at [951, 562] on img at bounding box center [992, 623] width 485 height 273
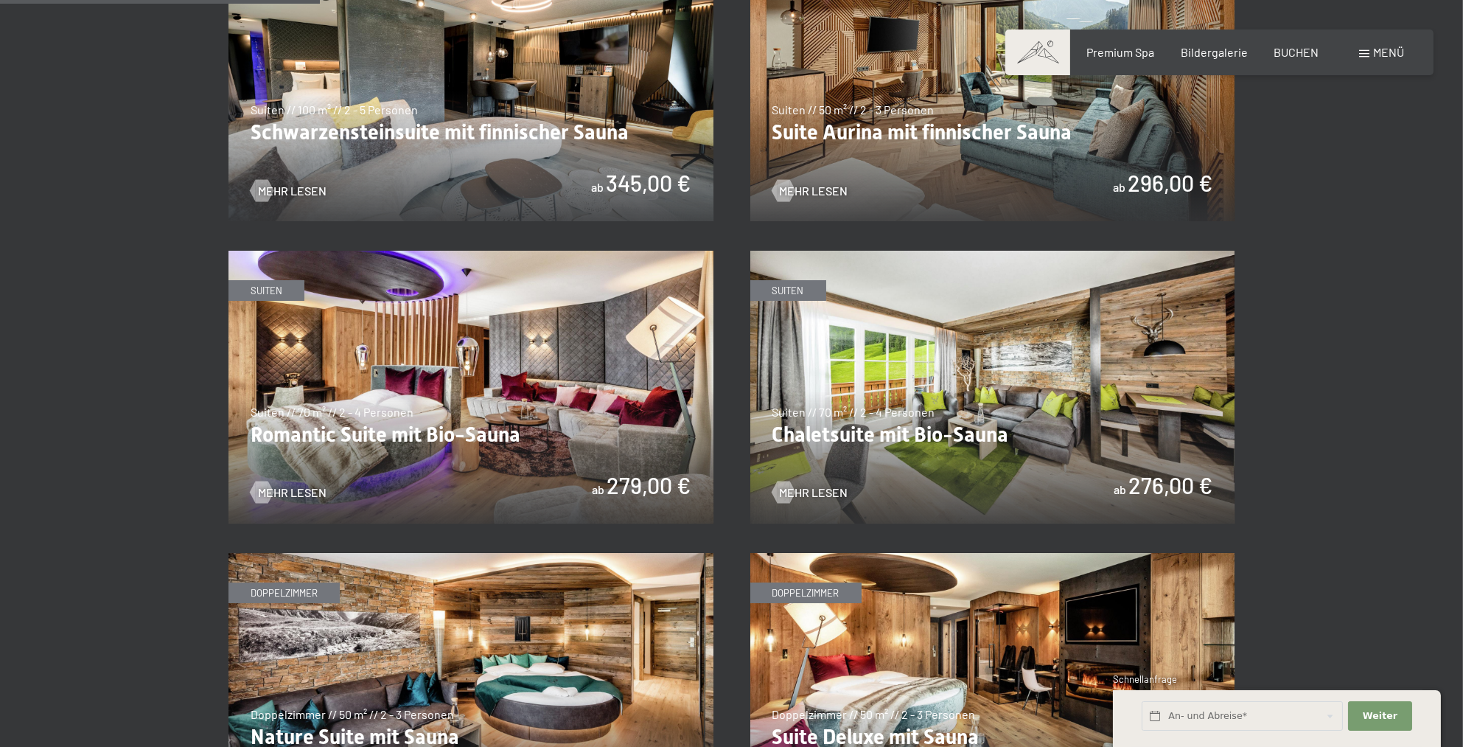
scroll to position [885, 0]
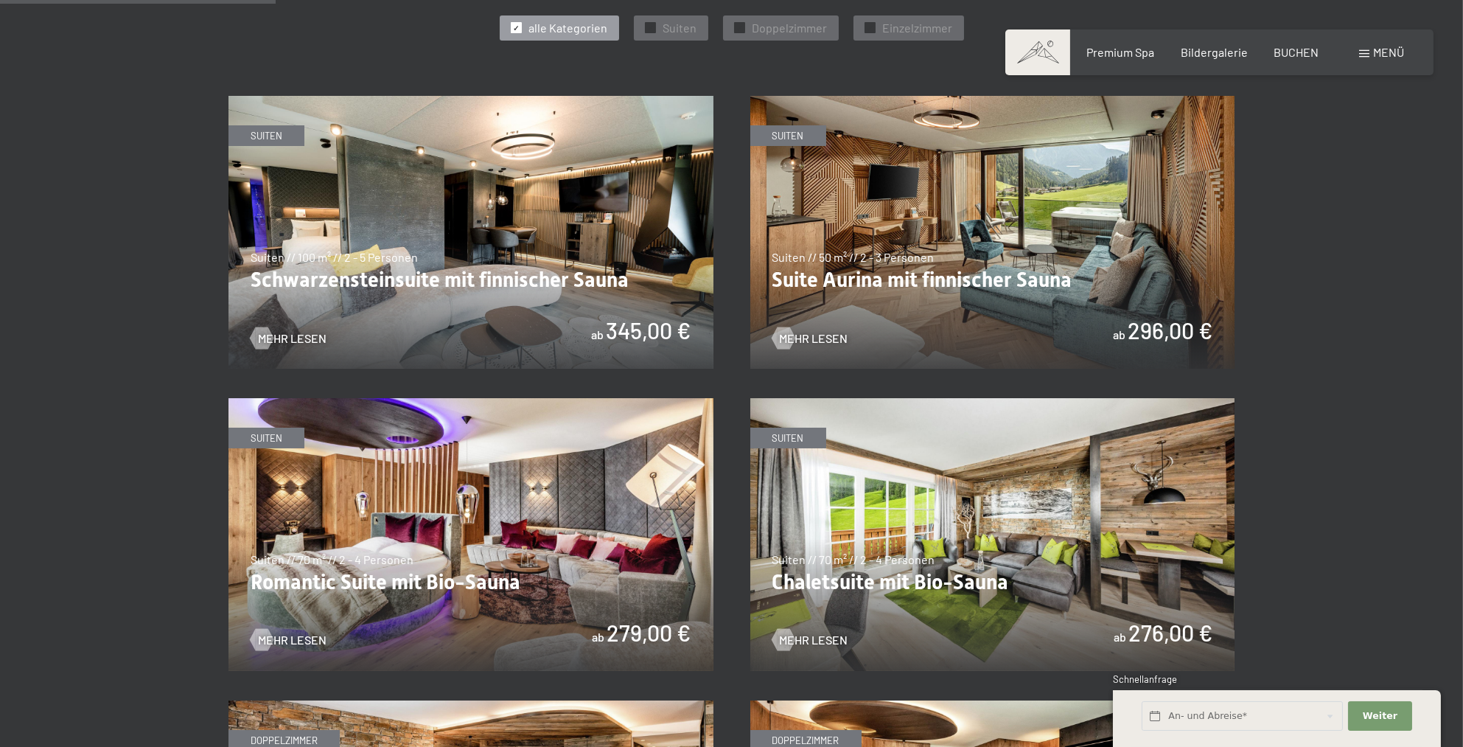
click at [421, 516] on img at bounding box center [471, 534] width 485 height 273
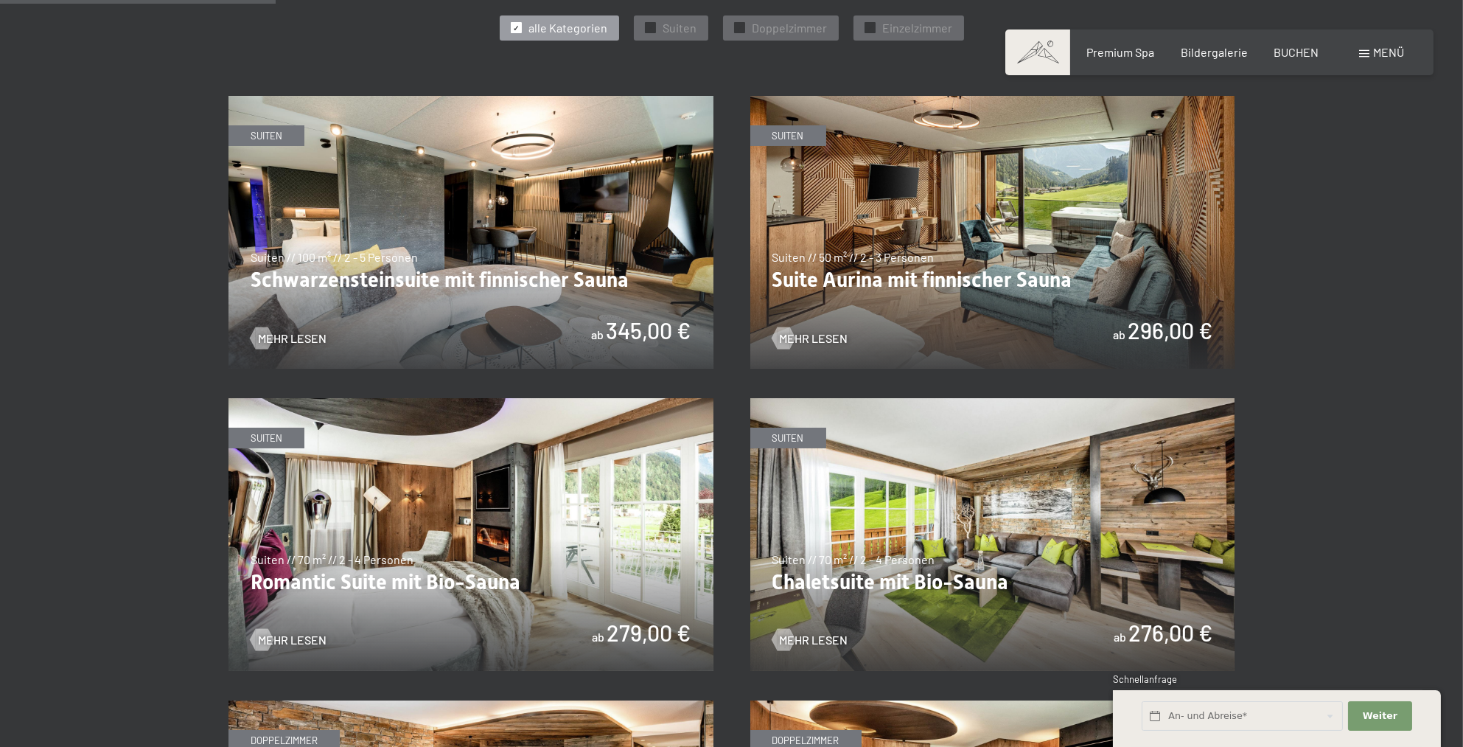
click at [447, 578] on img at bounding box center [471, 534] width 485 height 273
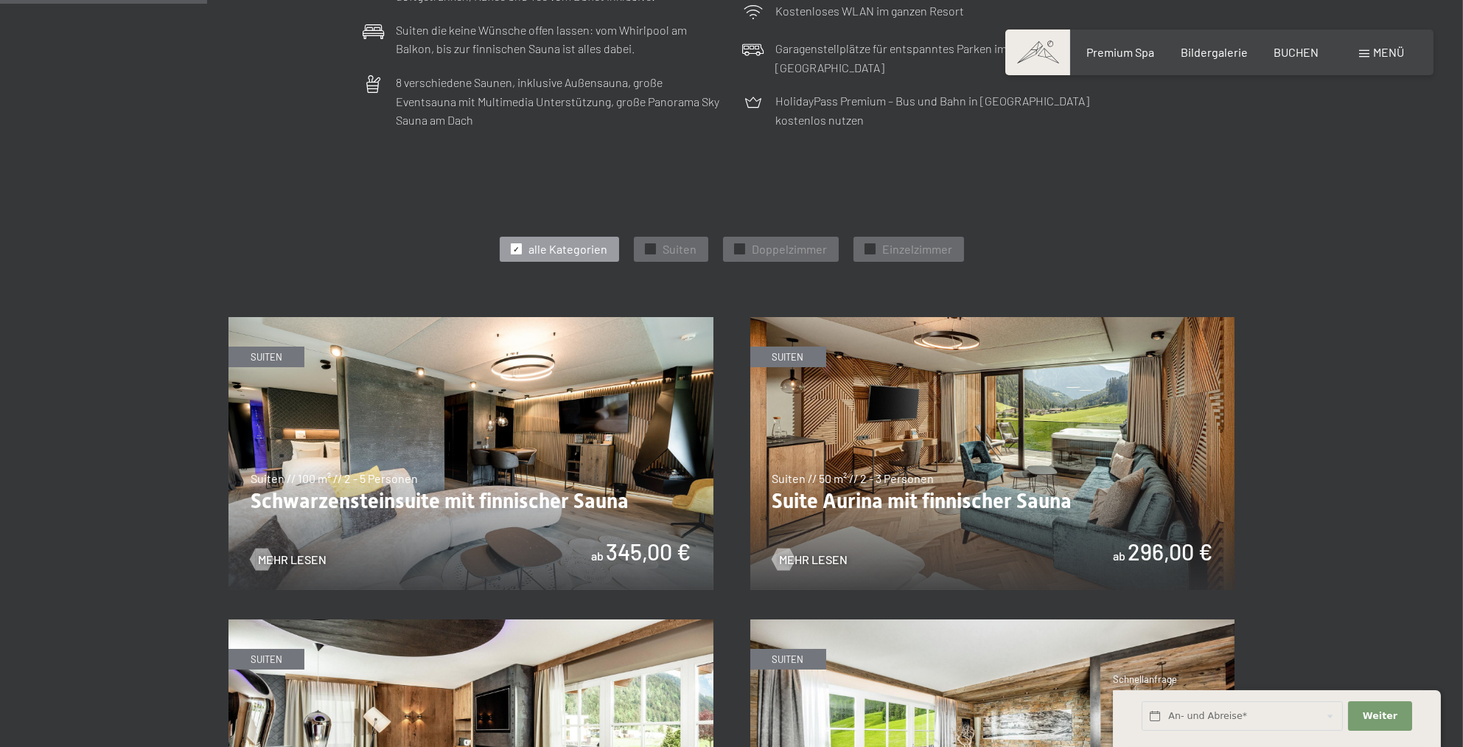
click at [678, 470] on img at bounding box center [471, 453] width 485 height 273
click at [411, 477] on img at bounding box center [471, 453] width 485 height 273
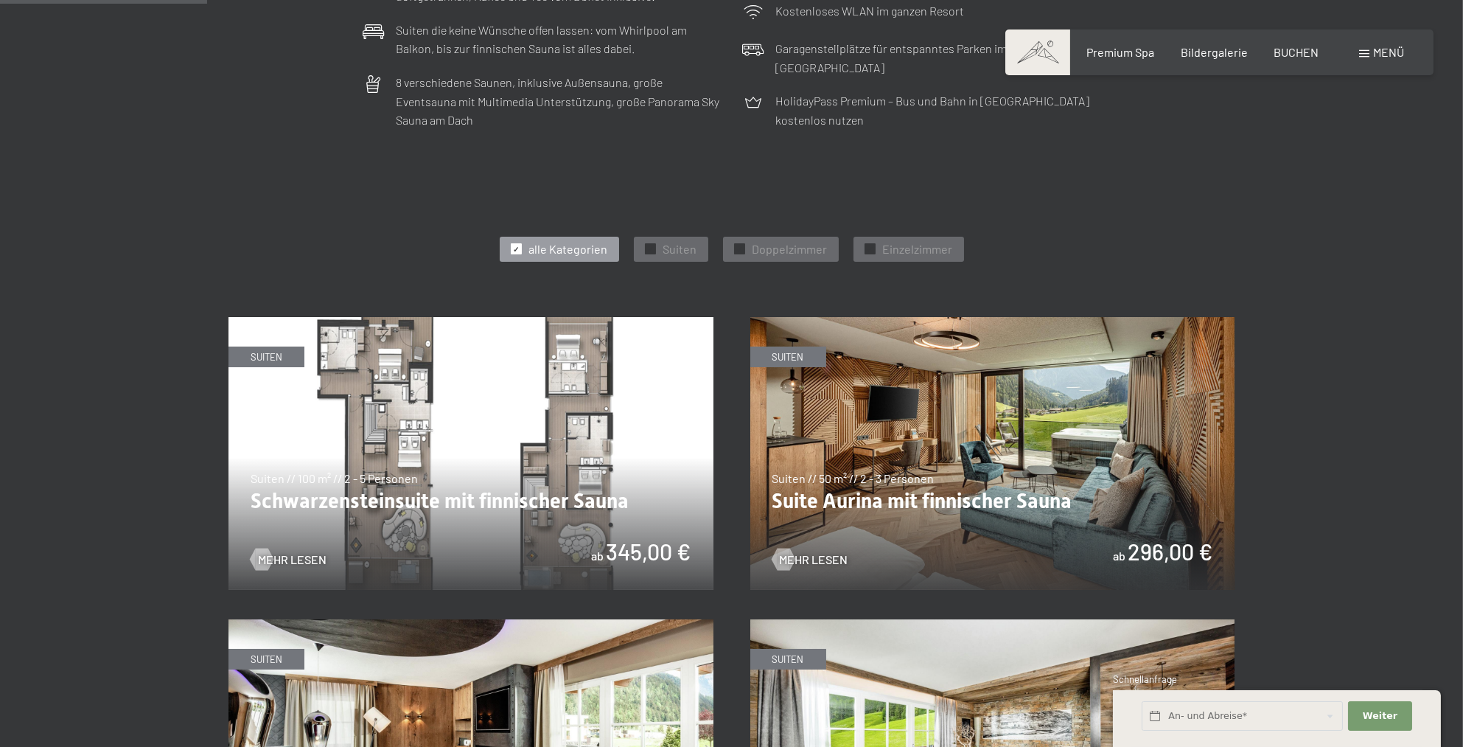
click at [289, 580] on img at bounding box center [471, 453] width 485 height 273
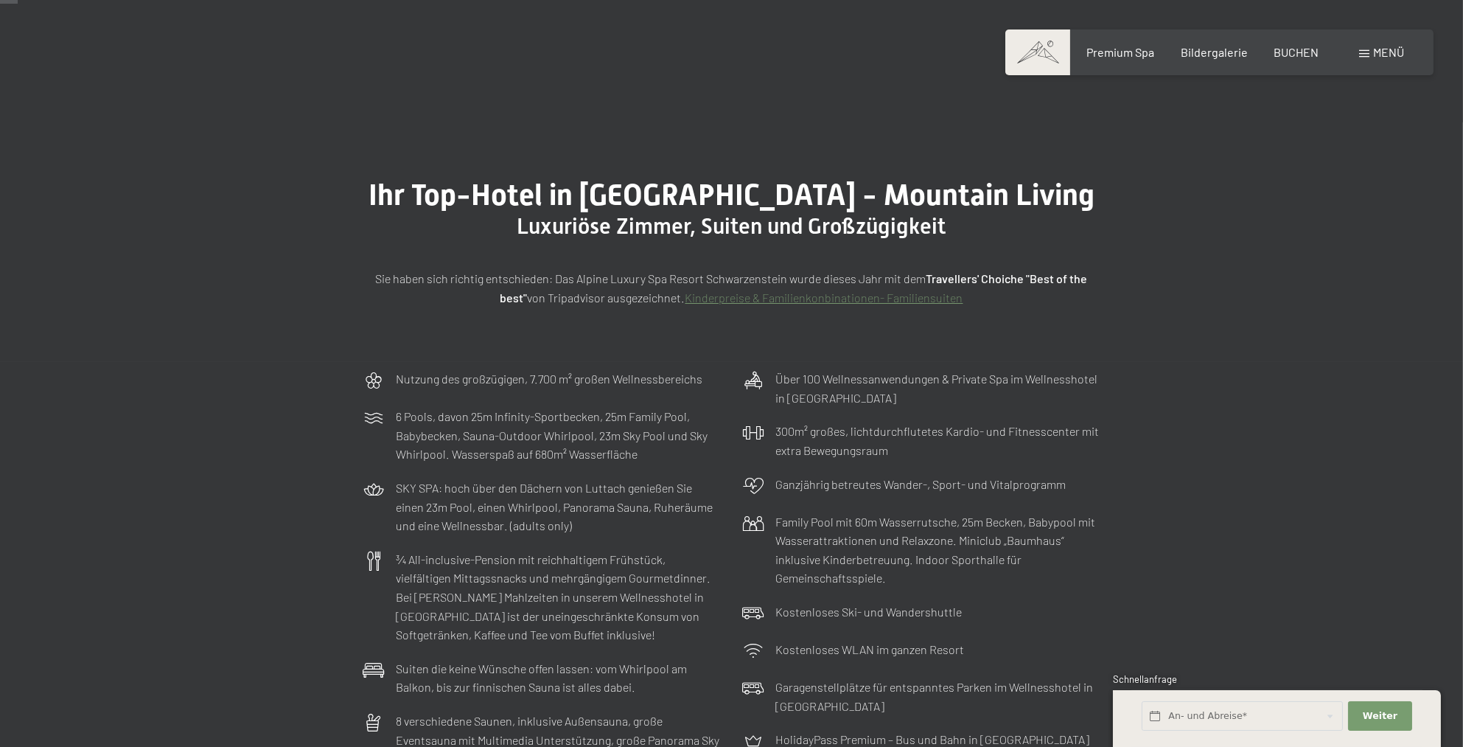
scroll to position [0, 0]
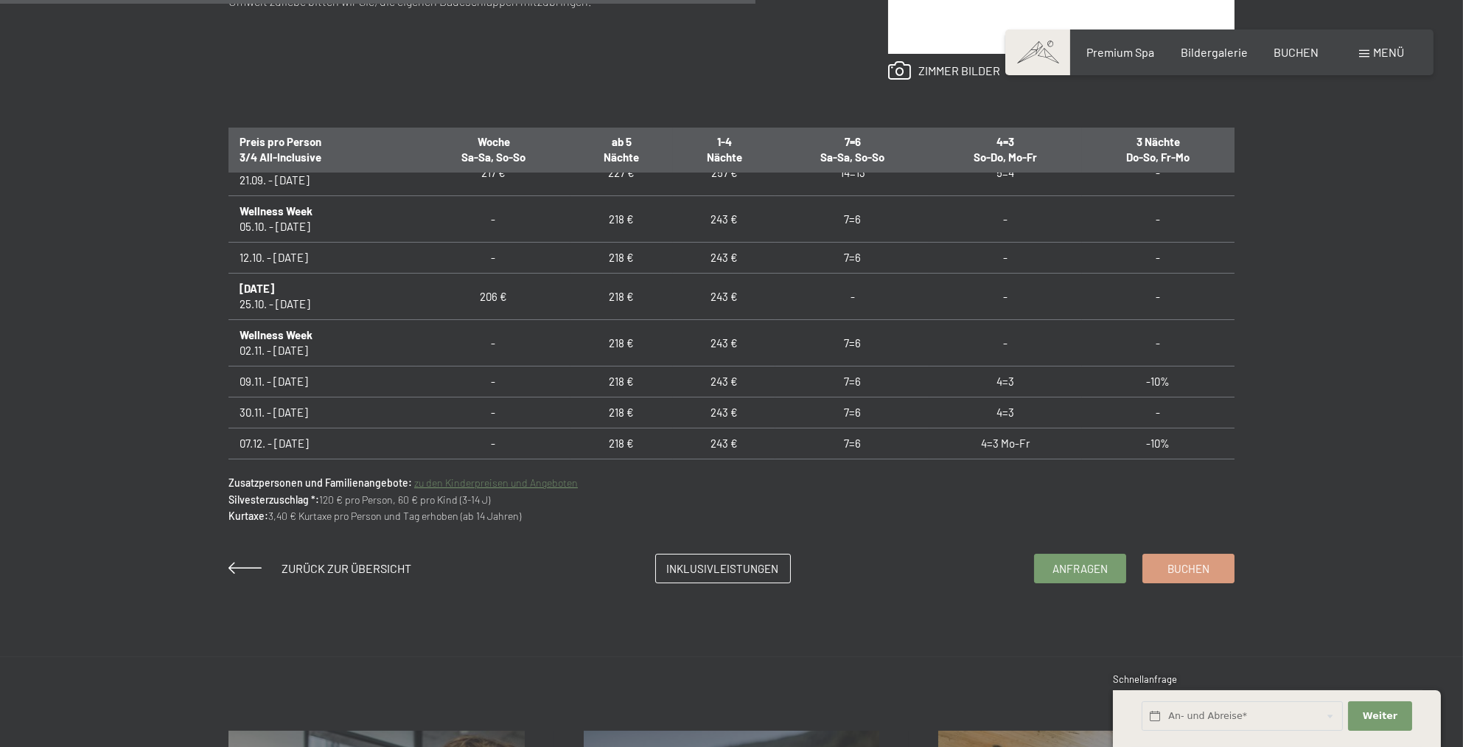
scroll to position [221, 0]
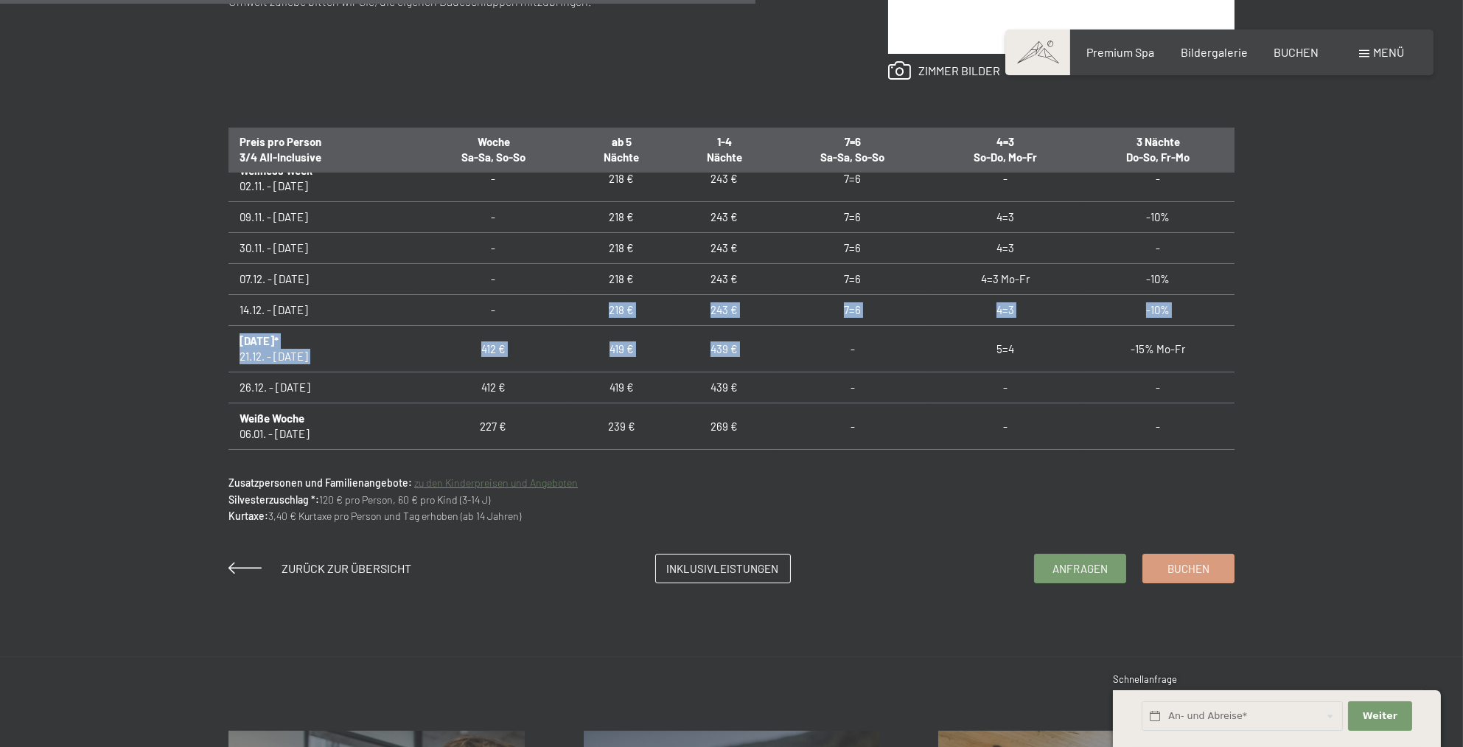
drag, startPoint x: 809, startPoint y: 344, endPoint x: 600, endPoint y: 312, distance: 211.0
drag, startPoint x: 1420, startPoint y: 408, endPoint x: 1400, endPoint y: 398, distance: 22.4
click at [1415, 405] on div "Anfragen Buchen Doppelzimmer // 35 m² // 2 - 4 Personen Junior ab 206,00 € Auss…" at bounding box center [731, 104] width 1463 height 960
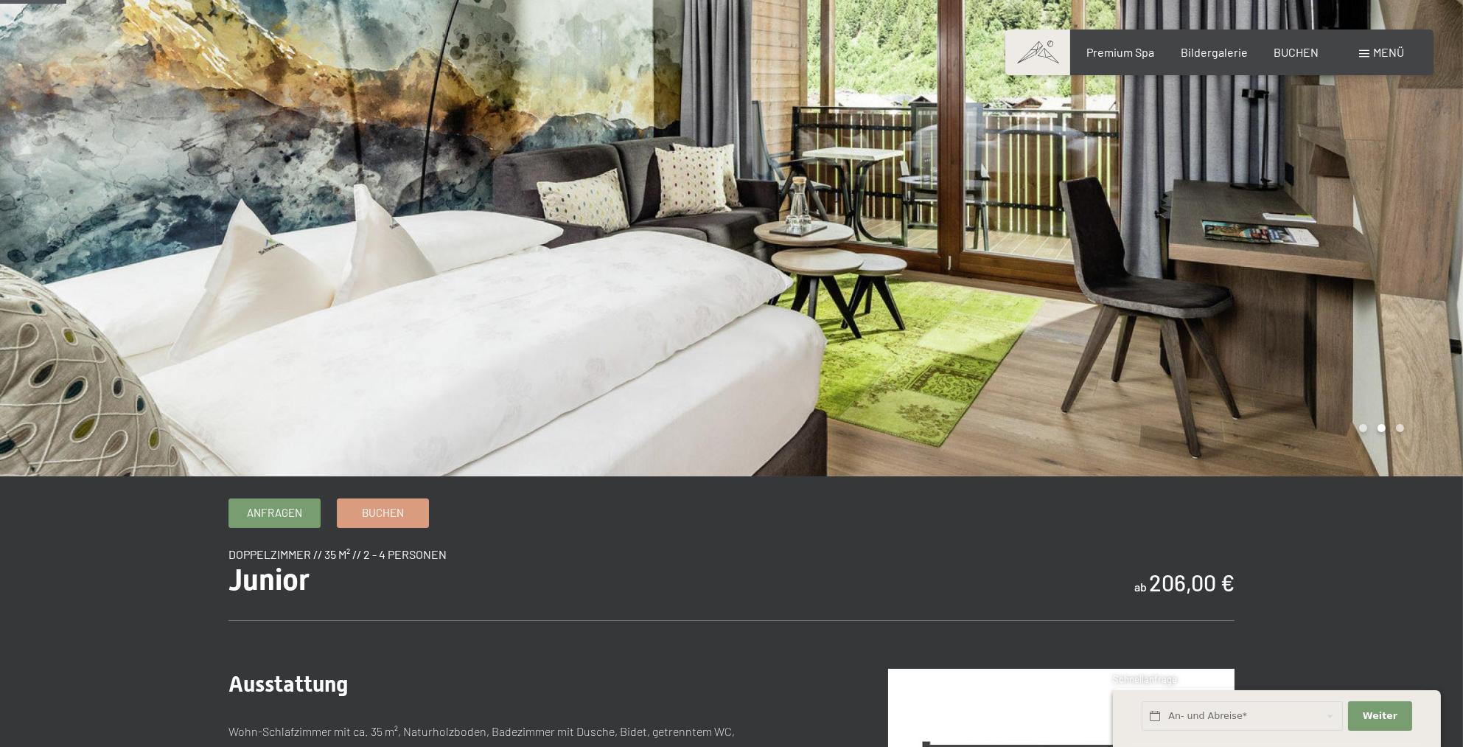
scroll to position [0, 0]
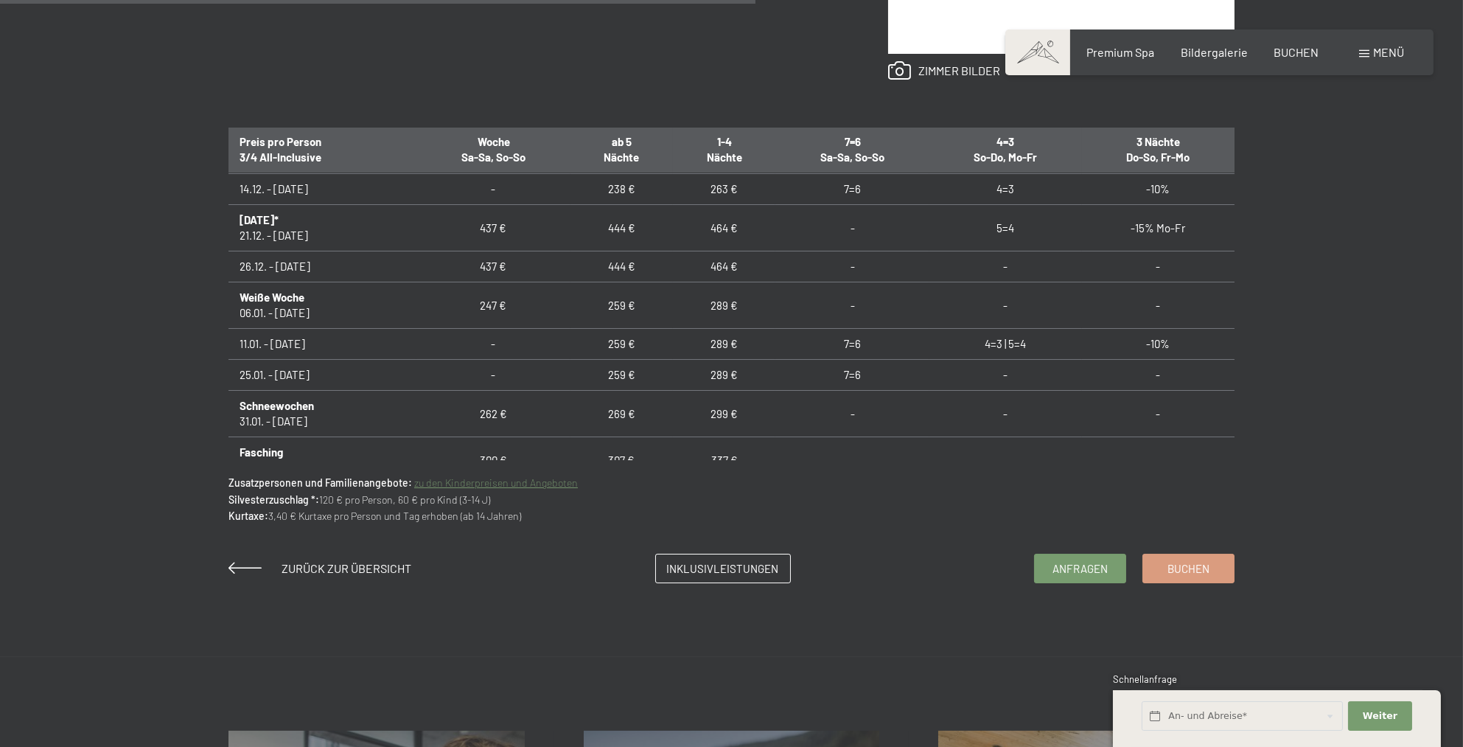
scroll to position [295, 0]
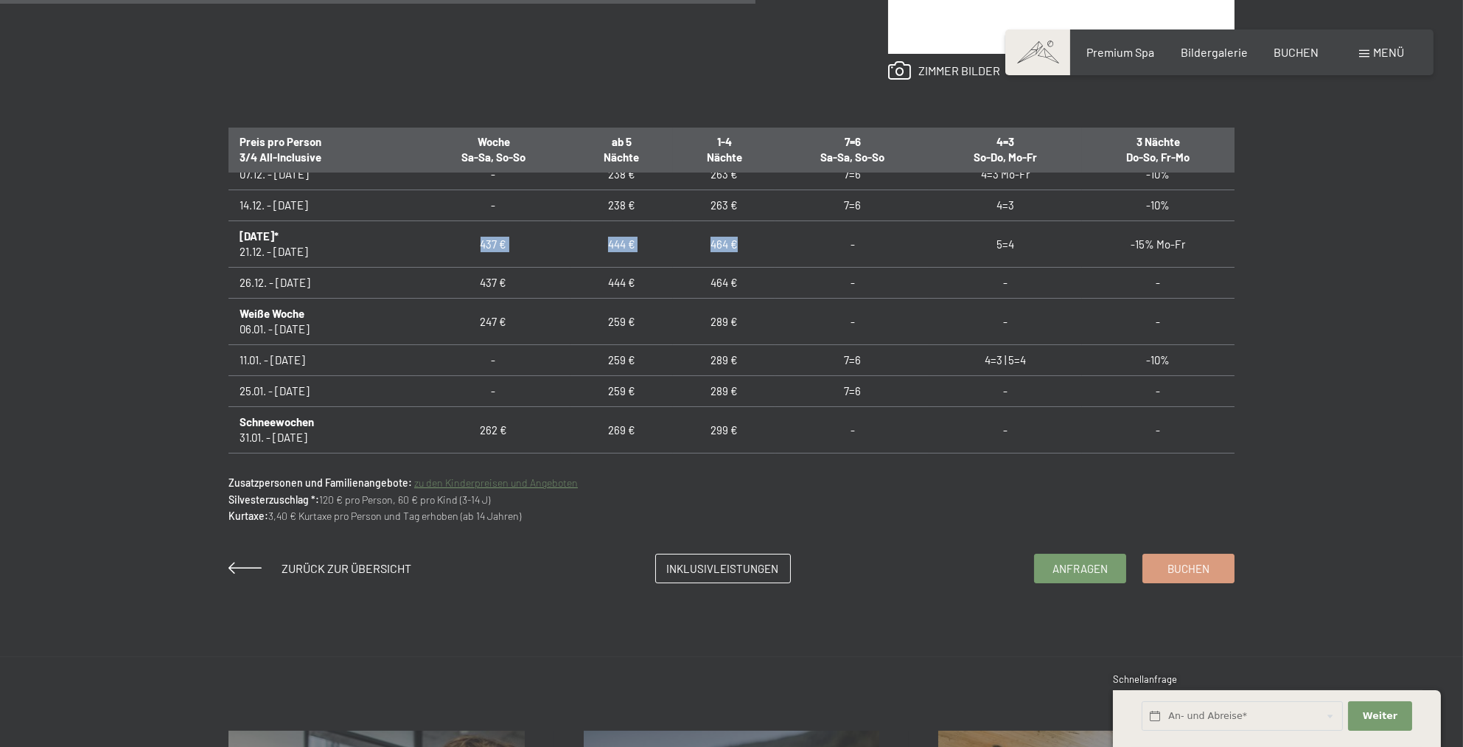
drag, startPoint x: 745, startPoint y: 237, endPoint x: 451, endPoint y: 224, distance: 293.7
click at [451, 224] on tr "Silvester* 21.12. - 26.12.25 437 € 444 € 464 € - 5=4 -15% Mo-Fr" at bounding box center [732, 244] width 1006 height 46
click at [1321, 118] on div "Anfragen Buchen Suiten // 43 m² // 3 - 5 Personen Alpin Studio ab 226,00 € Auss…" at bounding box center [731, 104] width 1463 height 960
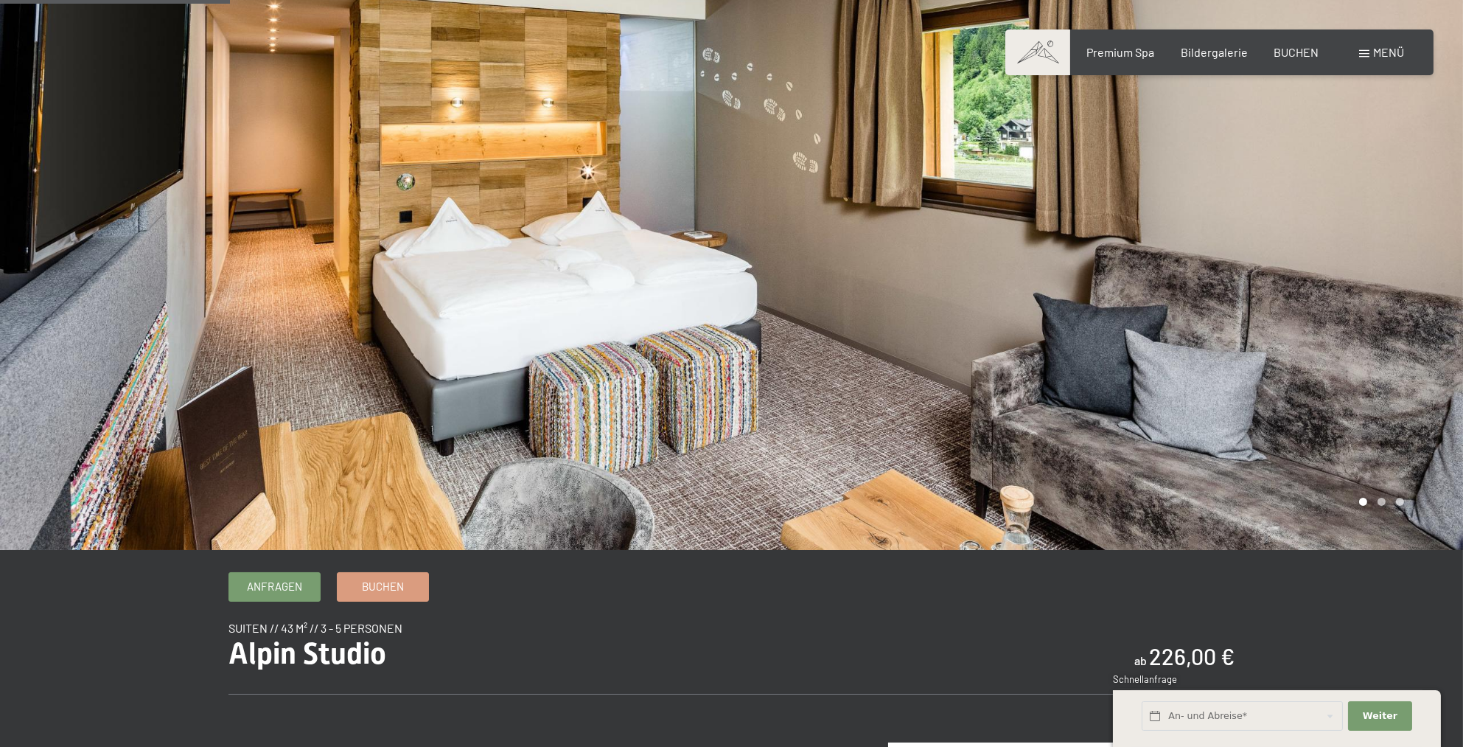
scroll to position [0, 0]
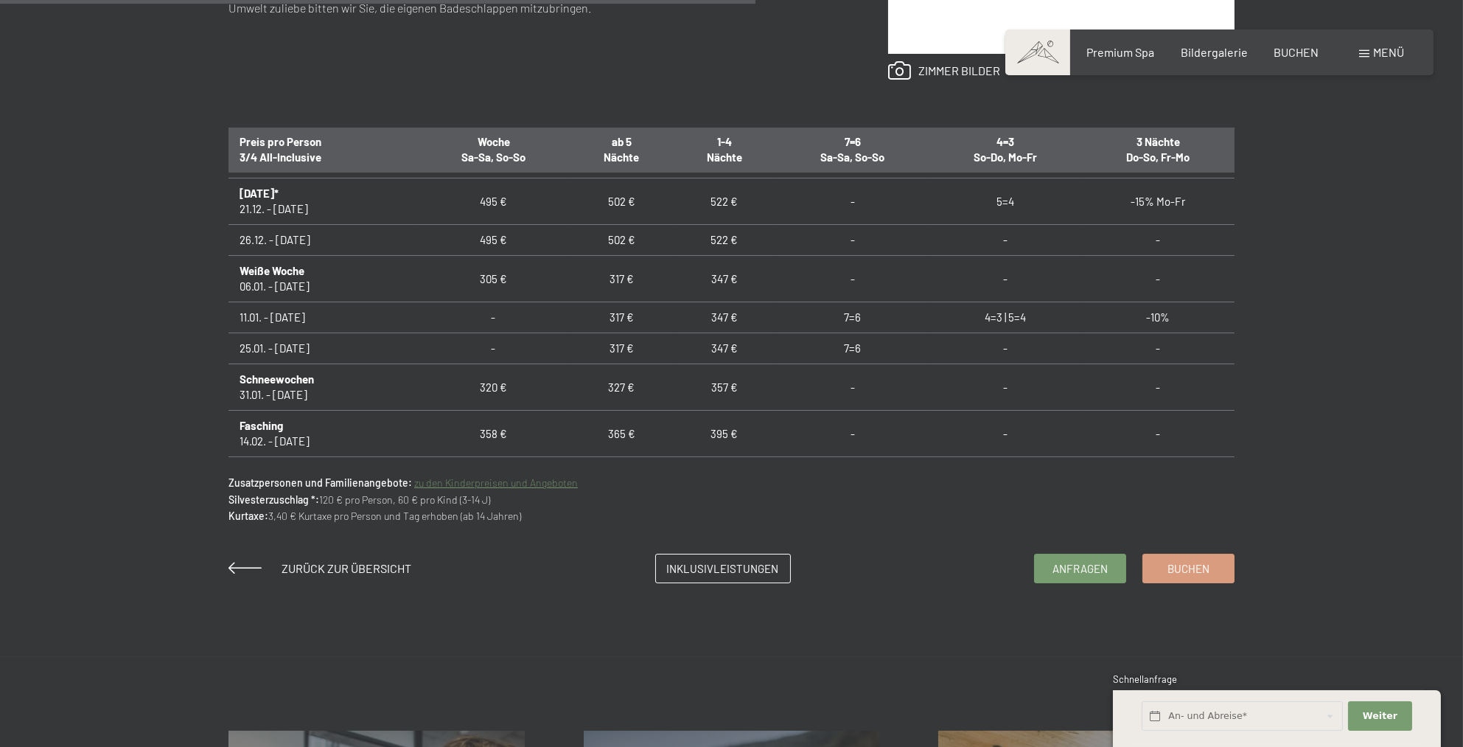
scroll to position [74, 0]
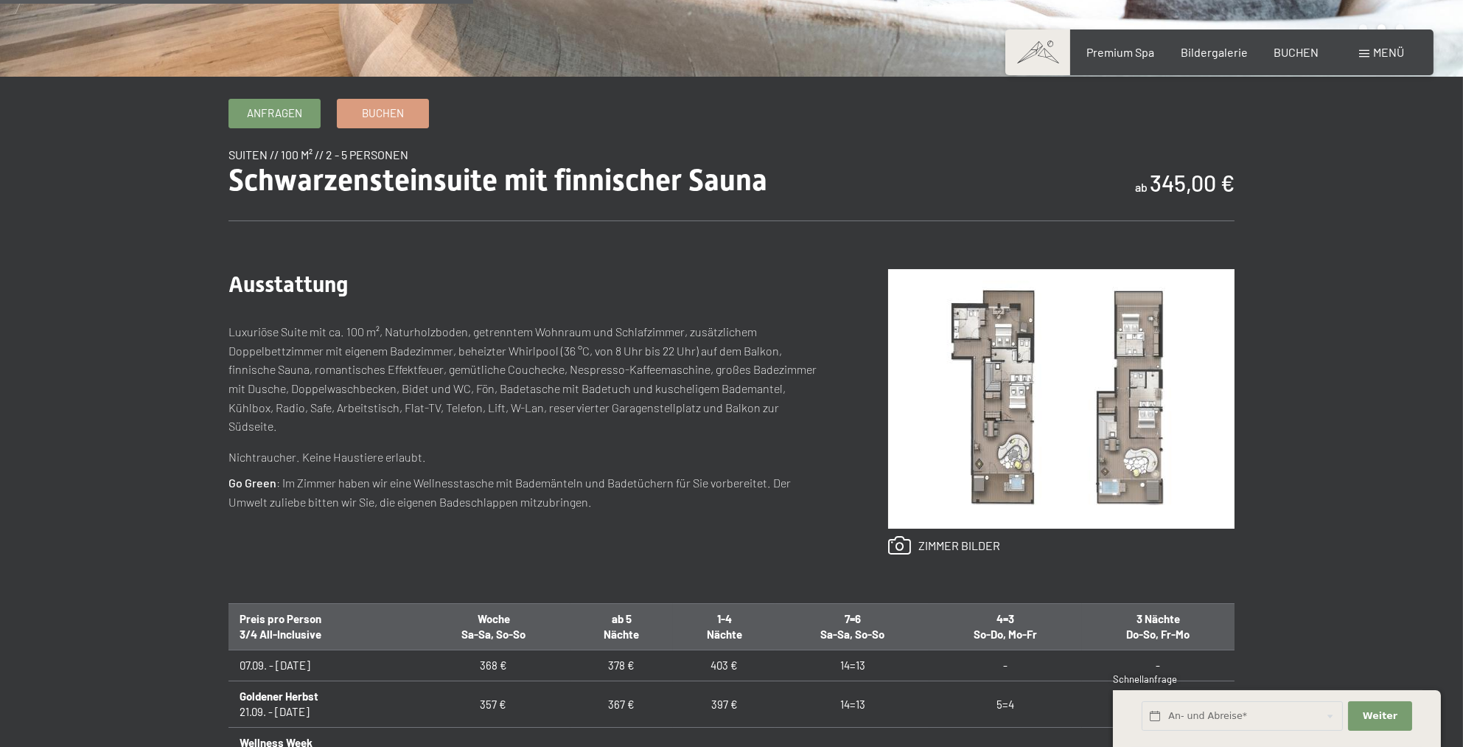
scroll to position [295, 0]
